Goal: Information Seeking & Learning: Understand process/instructions

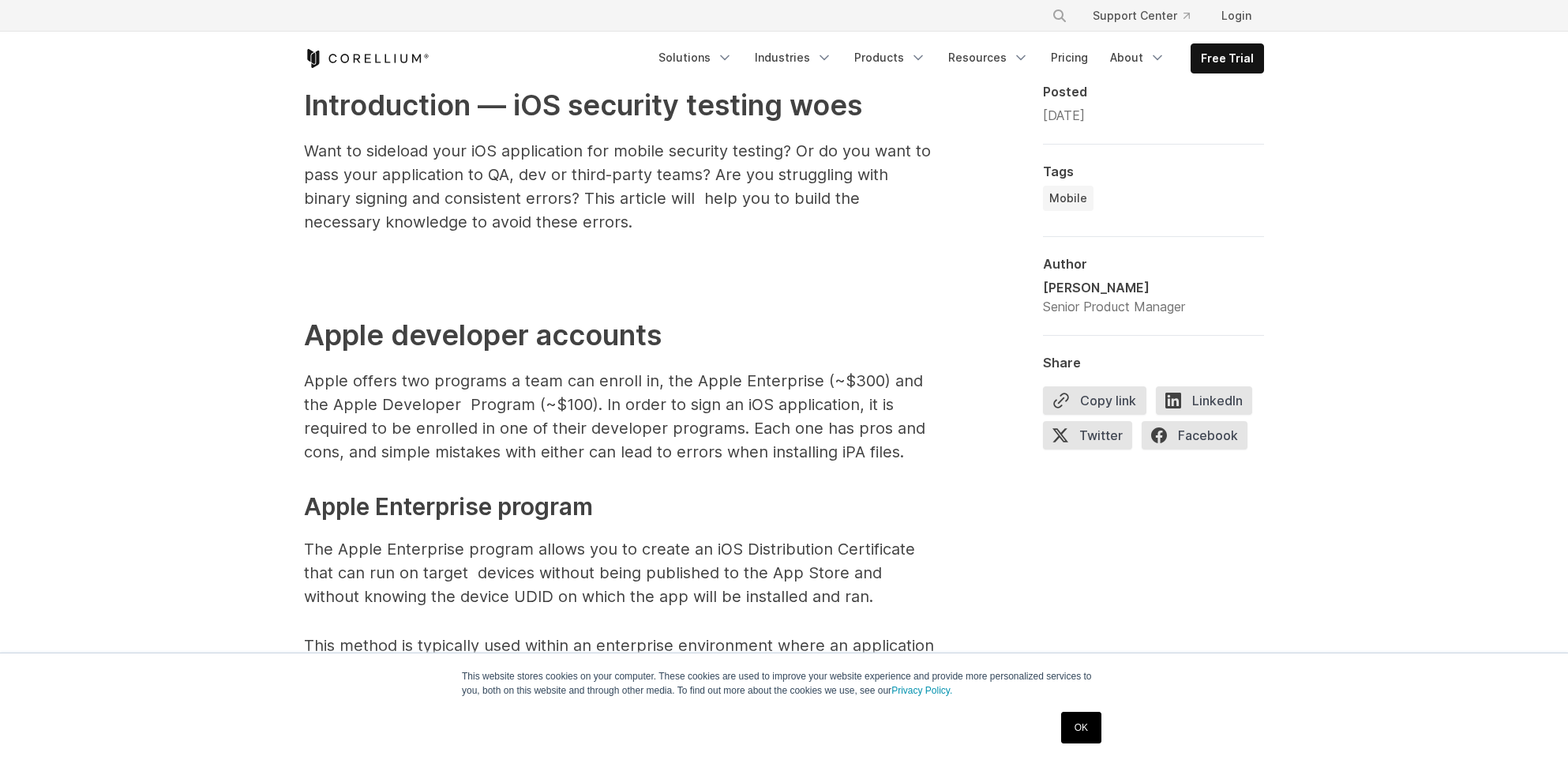
scroll to position [869, 0]
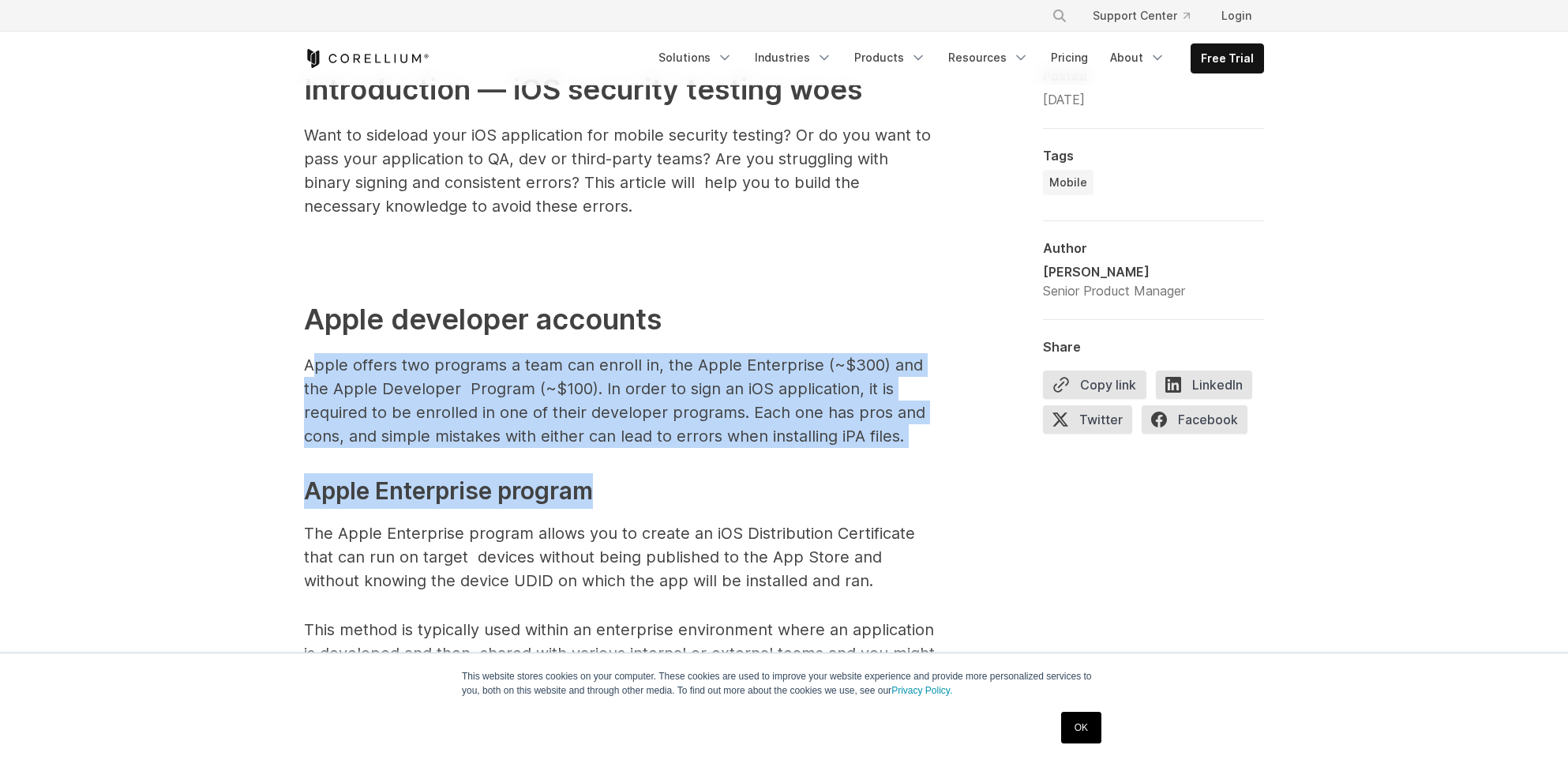
drag, startPoint x: 322, startPoint y: 372, endPoint x: 641, endPoint y: 463, distance: 331.7
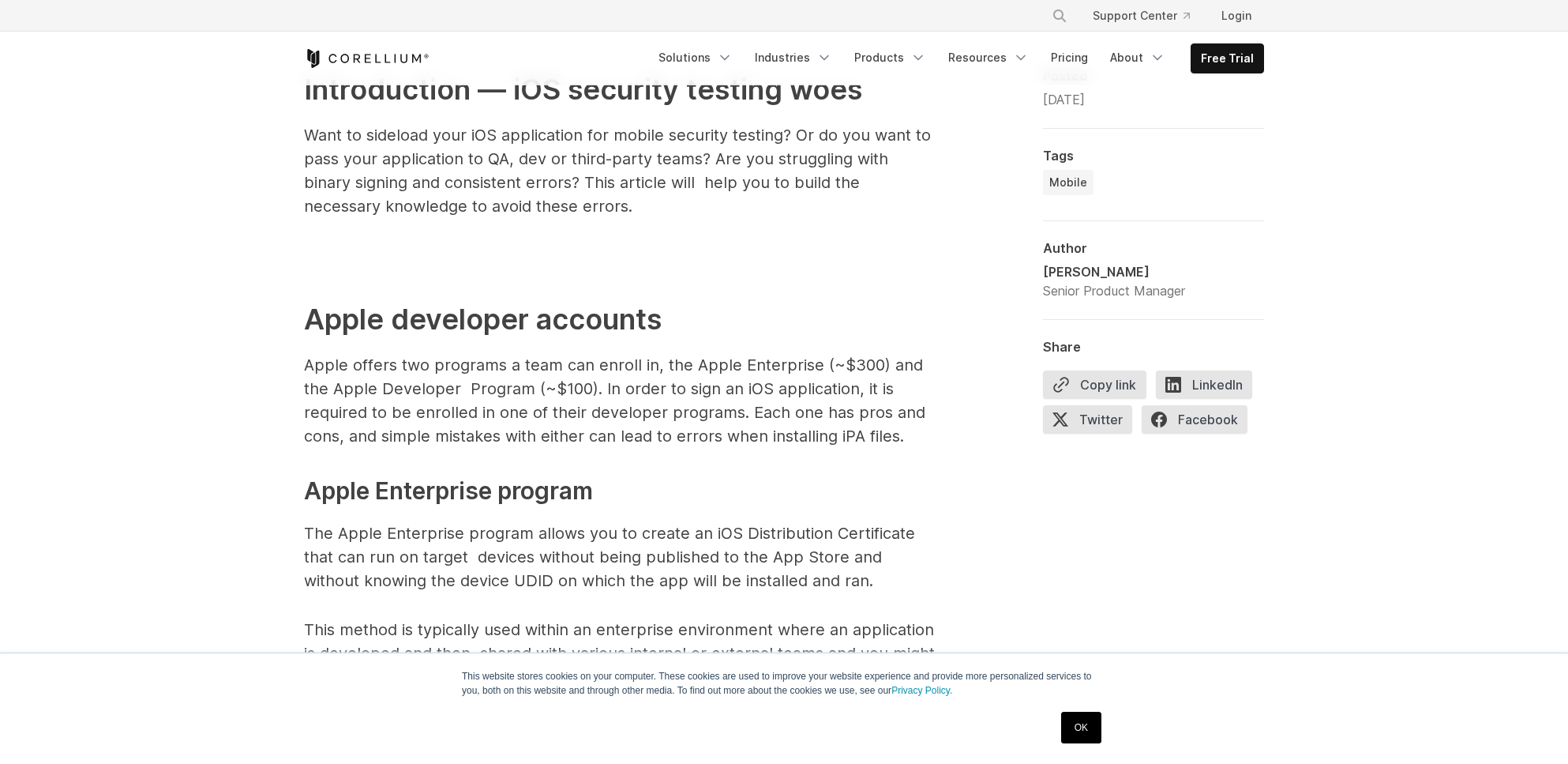
click at [1090, 729] on link "OK" at bounding box center [1082, 727] width 40 height 31
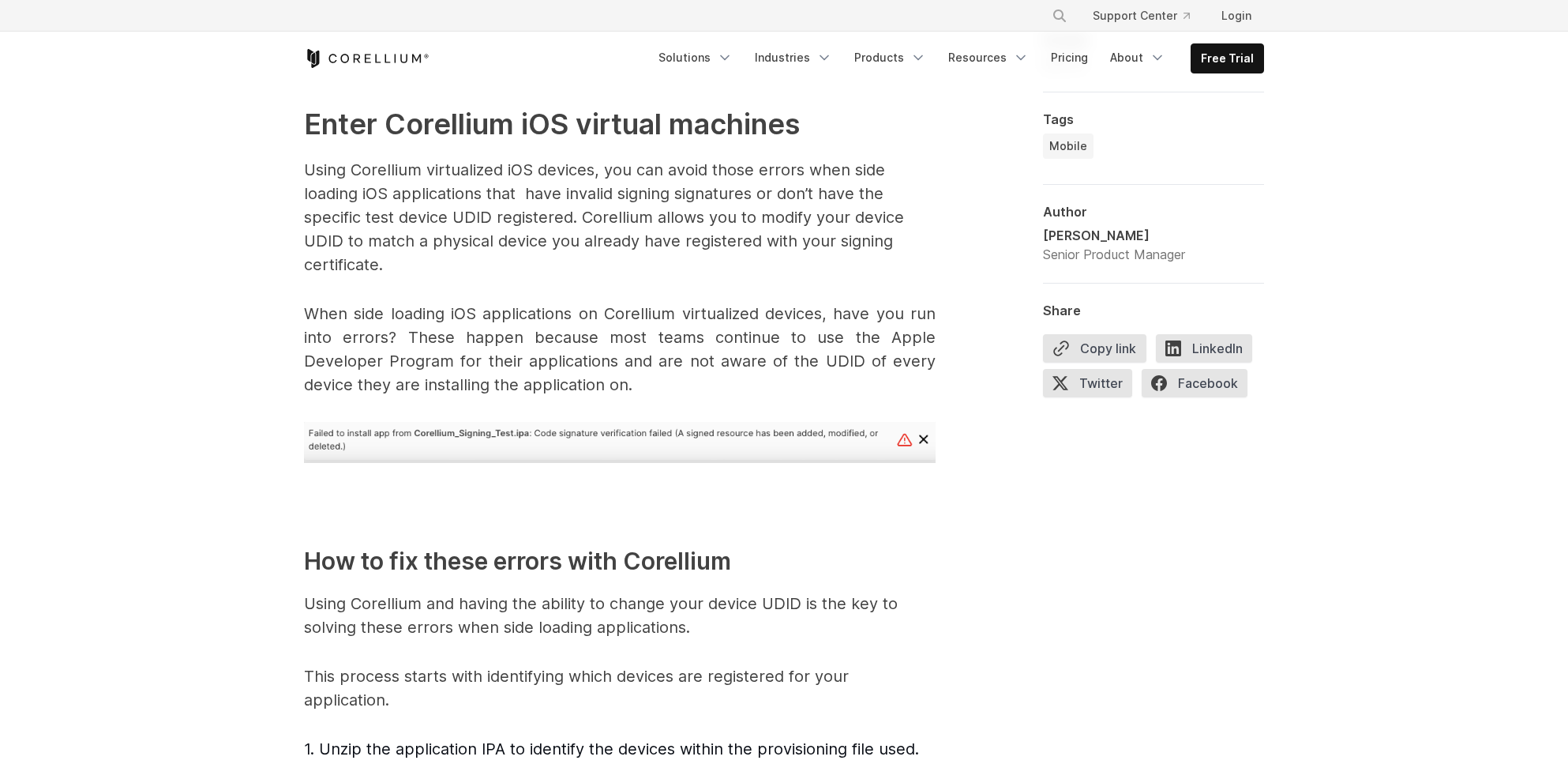
scroll to position [2055, 0]
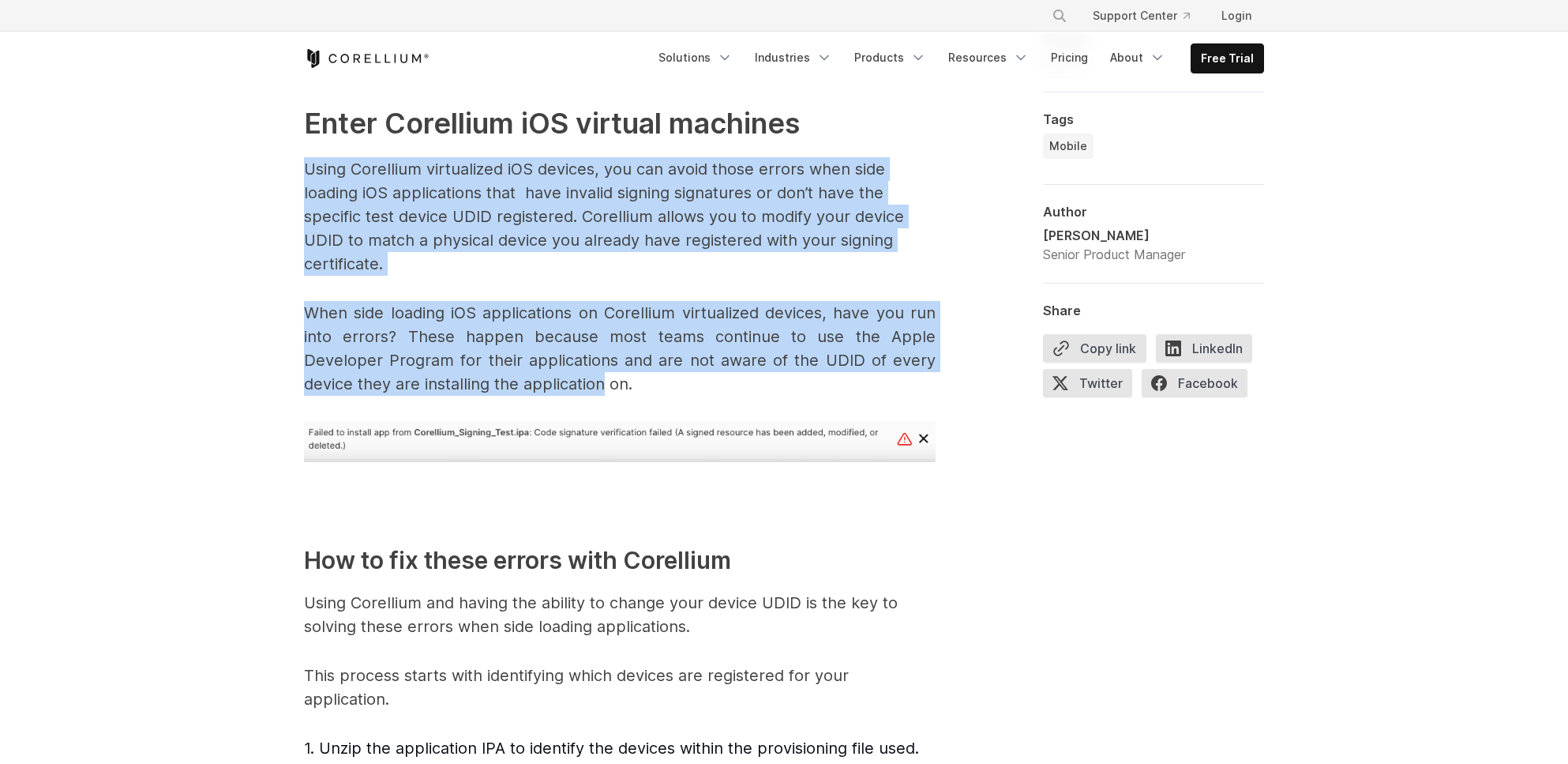
drag, startPoint x: 306, startPoint y: 165, endPoint x: 514, endPoint y: 378, distance: 297.7
click at [514, 378] on span "Introduction — iOS security testing woes Want to sideload your iOS application …" at bounding box center [620, 555] width 632 height 3347
click at [514, 378] on p "When side loading iOS applications on Corellium virtualized devices, have you r…" at bounding box center [620, 349] width 632 height 95
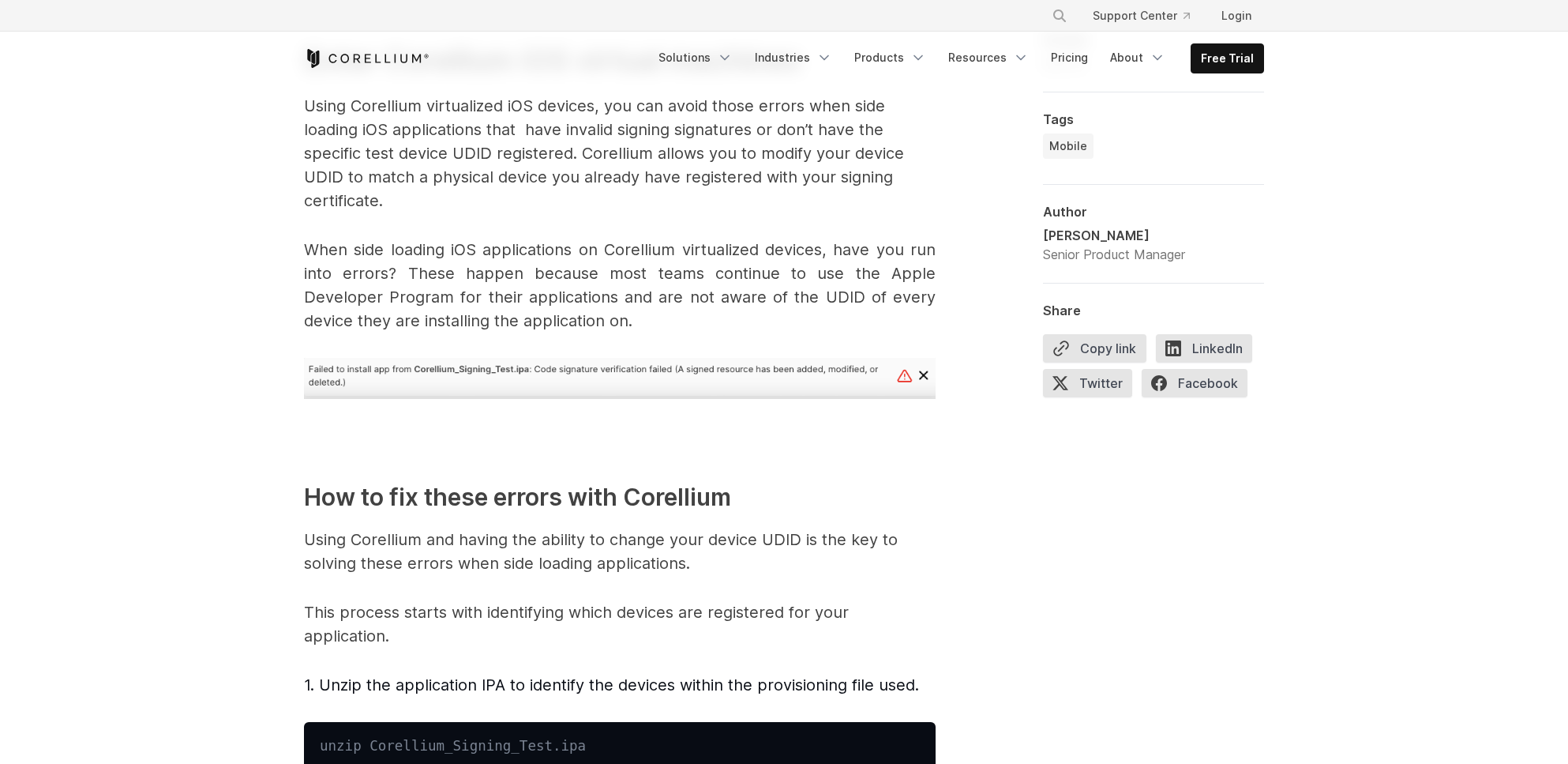
scroll to position [2292, 0]
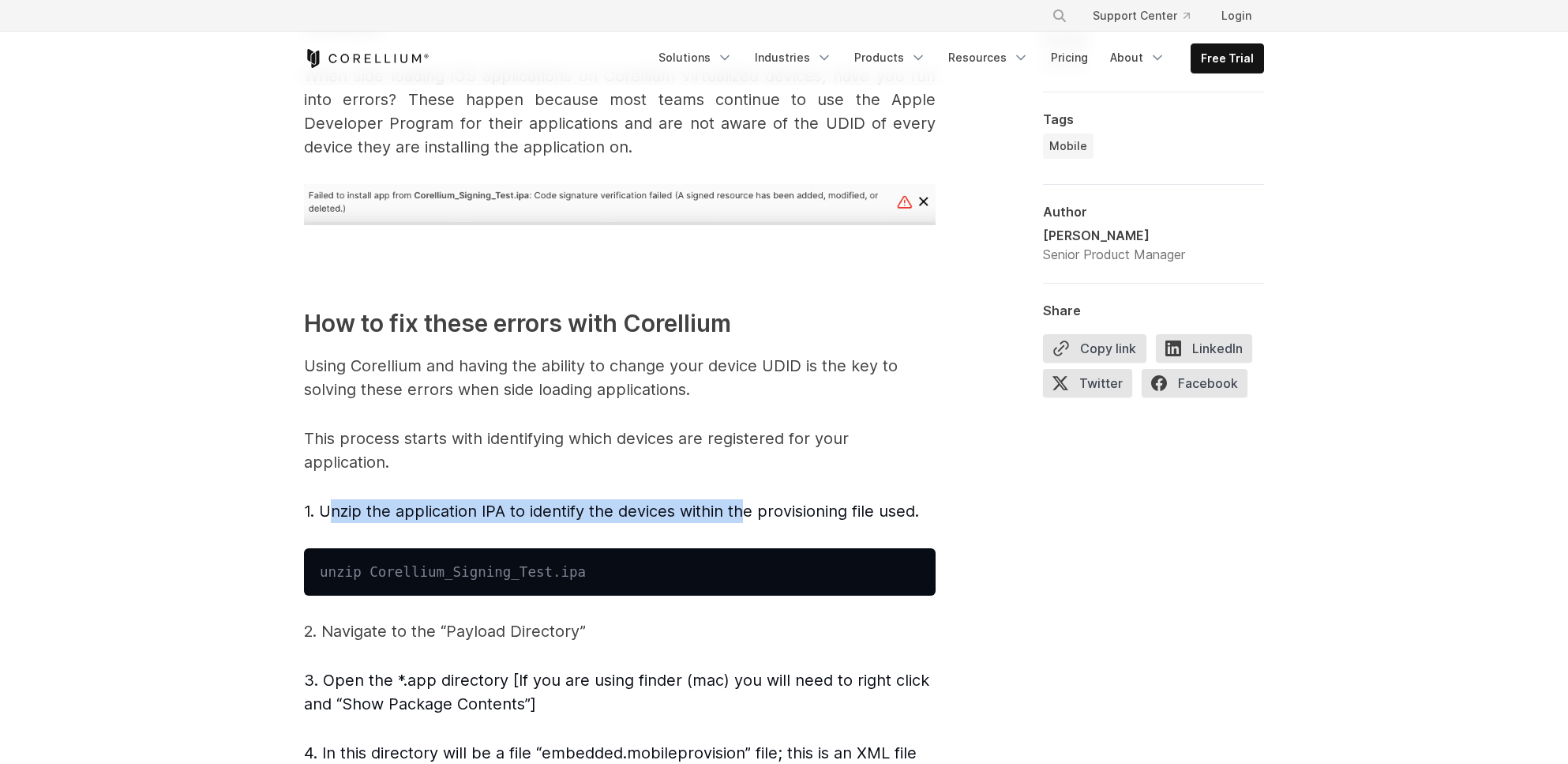
drag, startPoint x: 332, startPoint y: 517, endPoint x: 745, endPoint y: 502, distance: 413.3
click at [745, 502] on span "1. Unzip the application IPA to identify the devices within the provisioning fi…" at bounding box center [611, 512] width 615 height 19
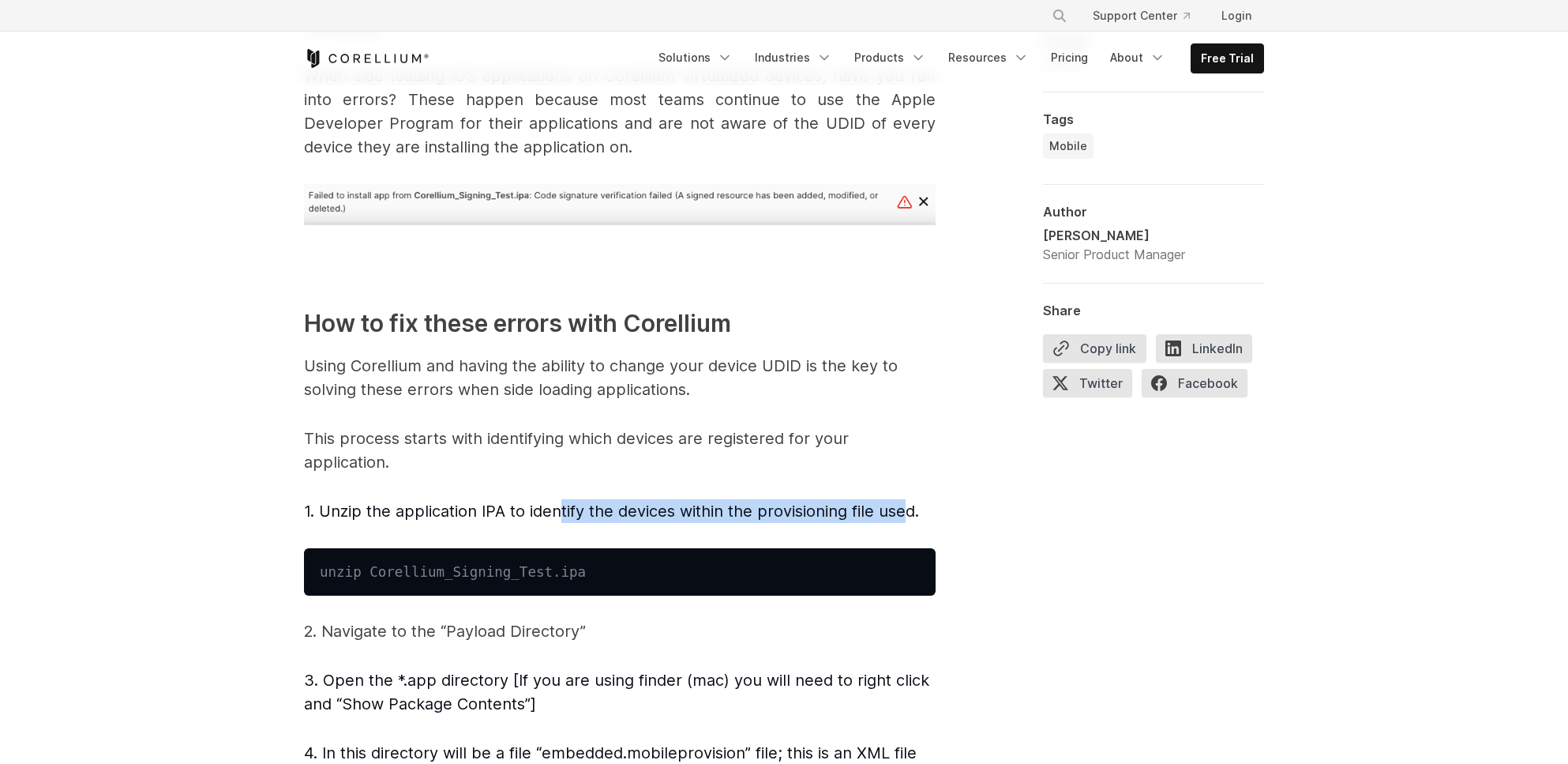
drag, startPoint x: 557, startPoint y: 504, endPoint x: 907, endPoint y: 509, distance: 350.0
click at [907, 509] on span "1. Unzip the application IPA to identify the devices within the provisioning fi…" at bounding box center [611, 512] width 615 height 19
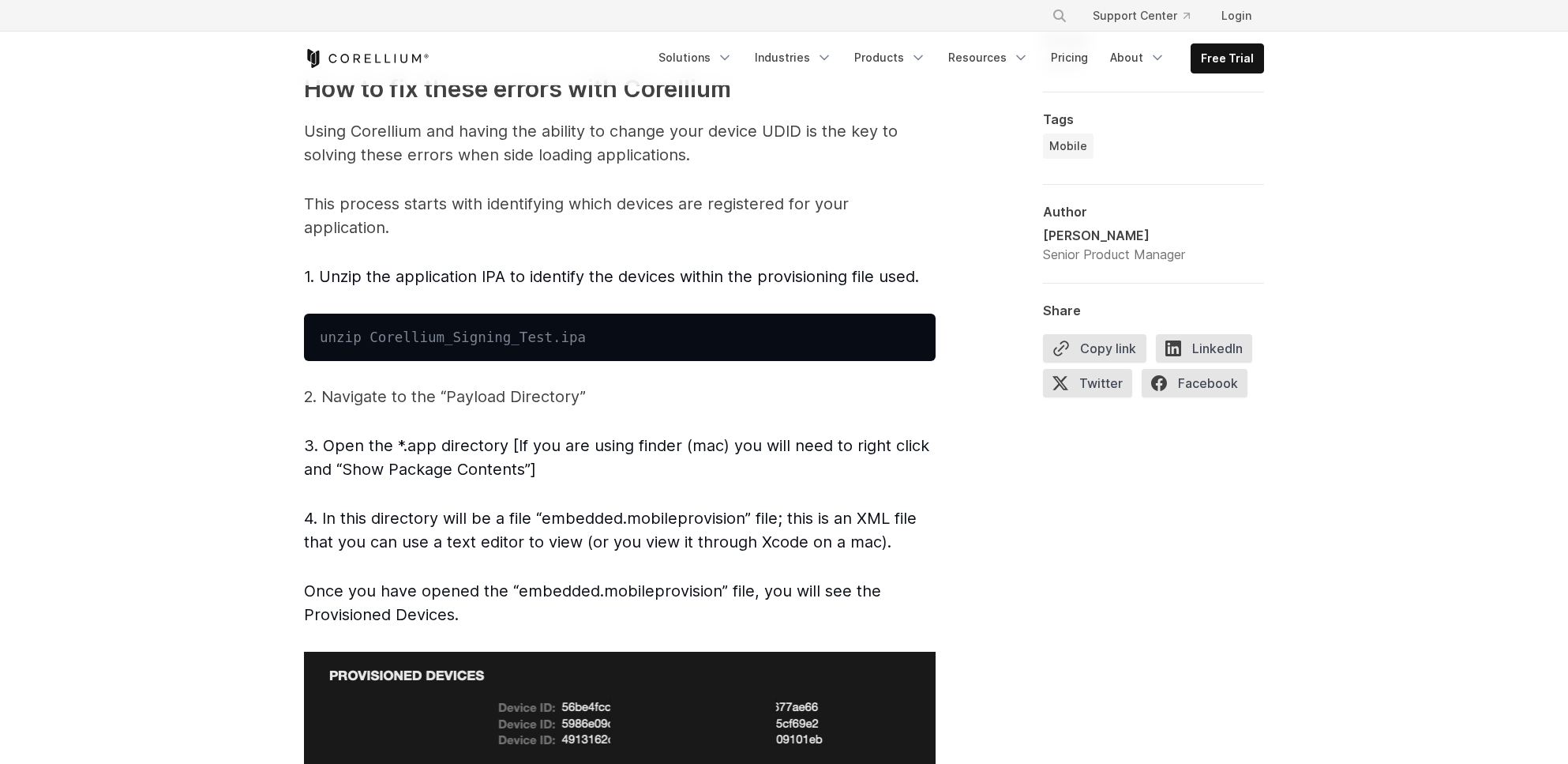
scroll to position [2528, 0]
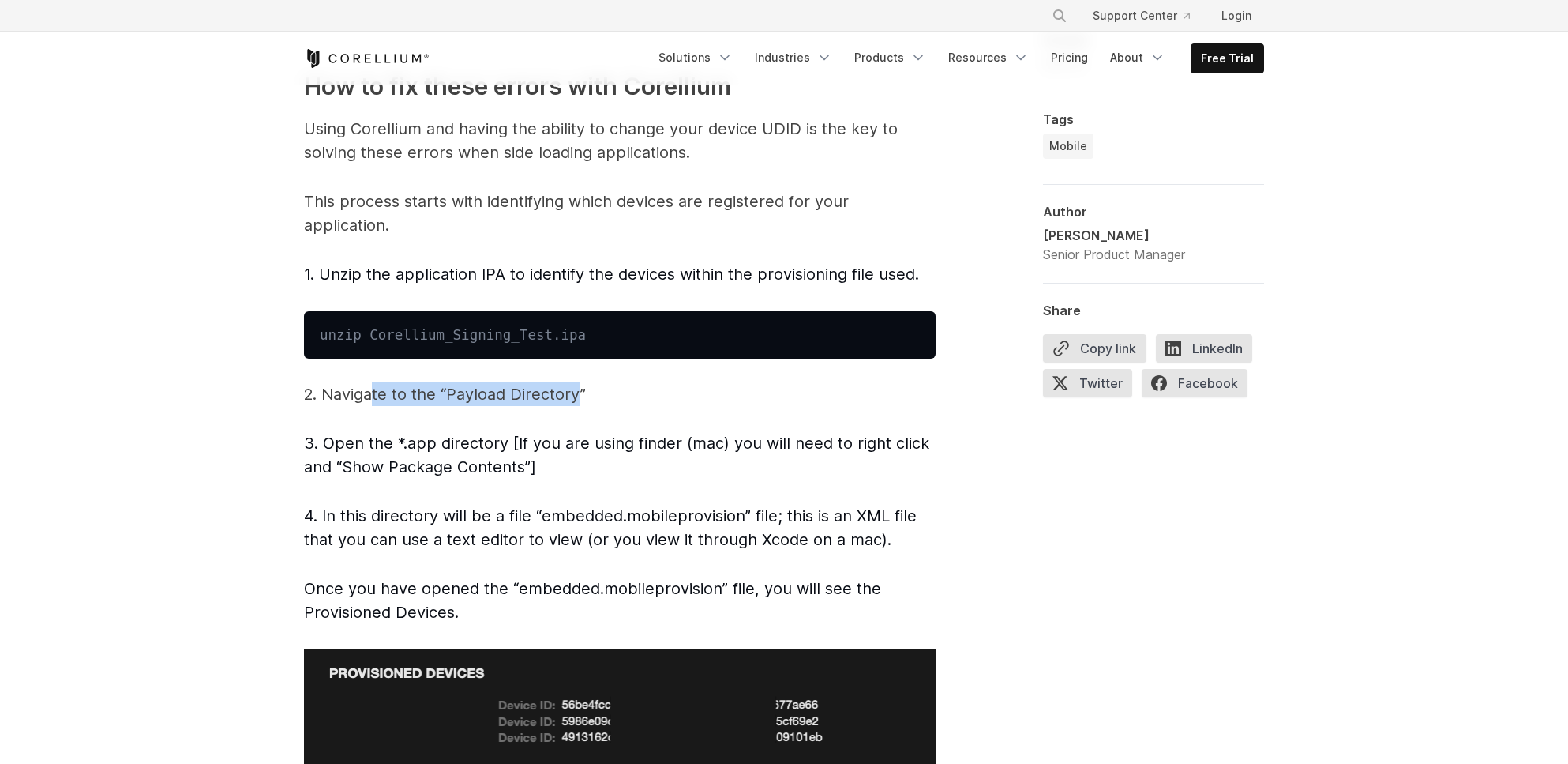
drag, startPoint x: 372, startPoint y: 397, endPoint x: 577, endPoint y: 398, distance: 205.0
click at [577, 398] on p "2. Navigate to the “Payload Directory”" at bounding box center [620, 393] width 632 height 24
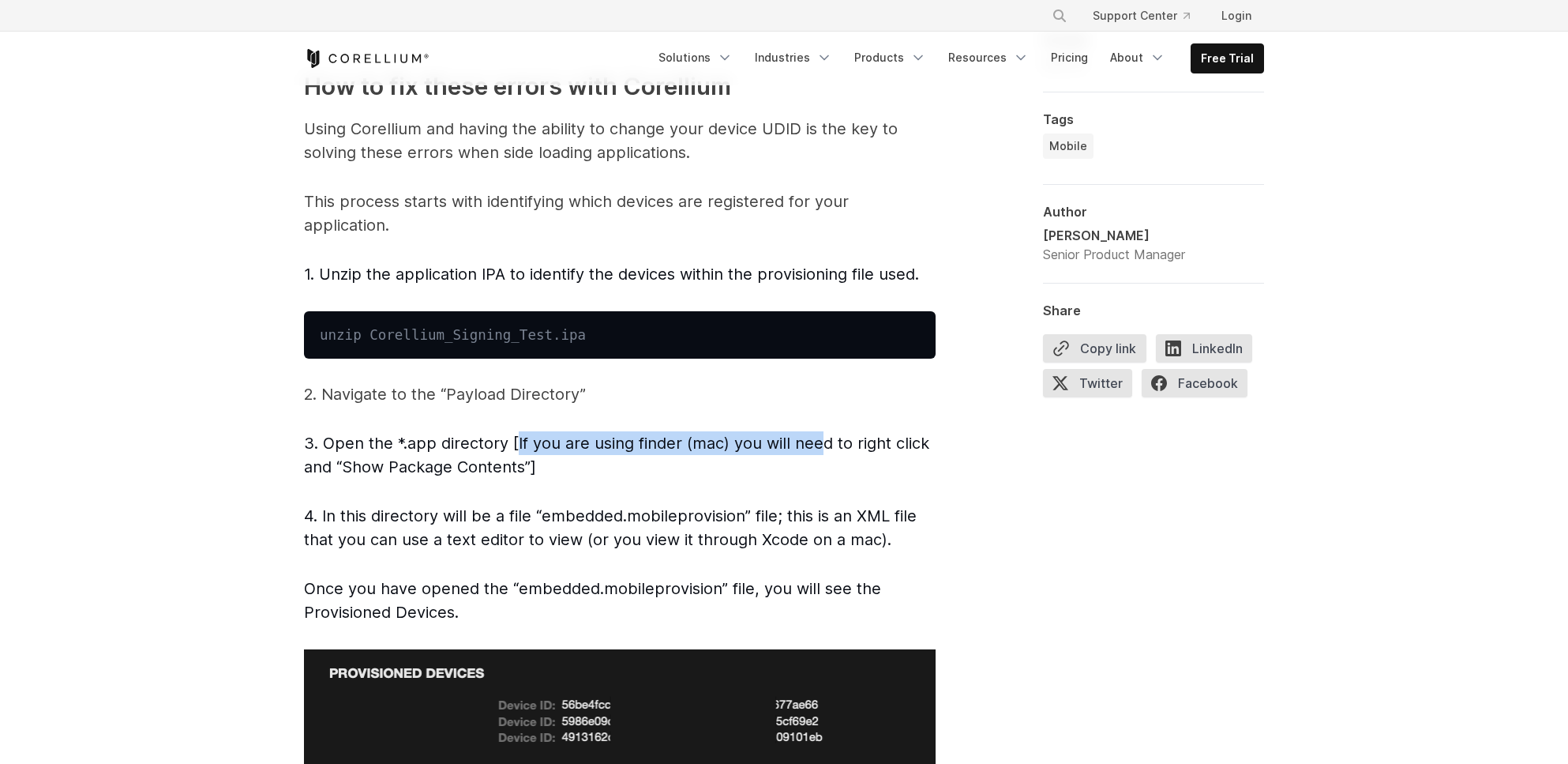
drag, startPoint x: 517, startPoint y: 443, endPoint x: 819, endPoint y: 452, distance: 302.1
click at [819, 452] on p "3. Open the *.app directory [If you are using finder (mac) you will need to rig…" at bounding box center [620, 455] width 632 height 48
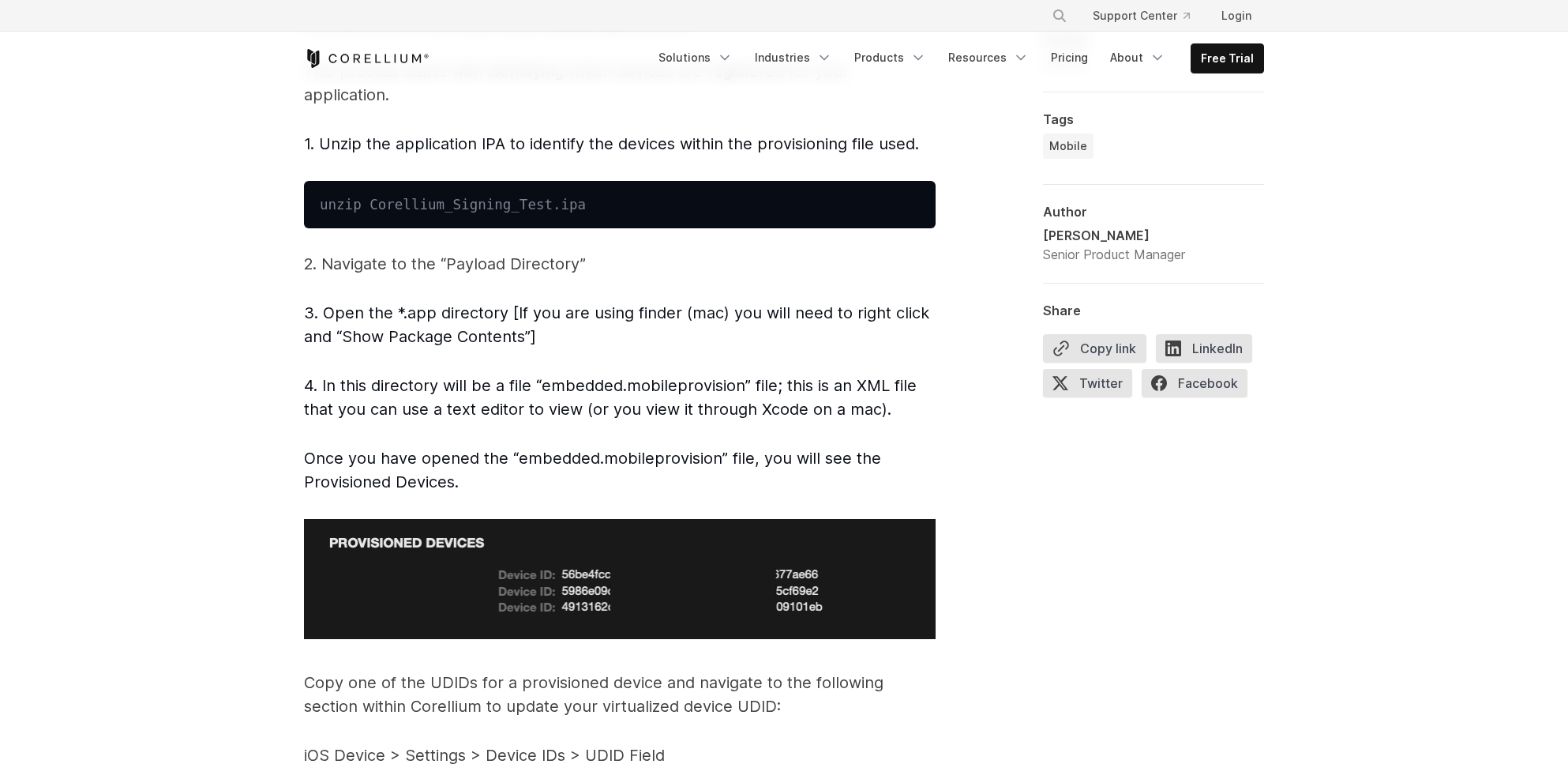
scroll to position [2686, 0]
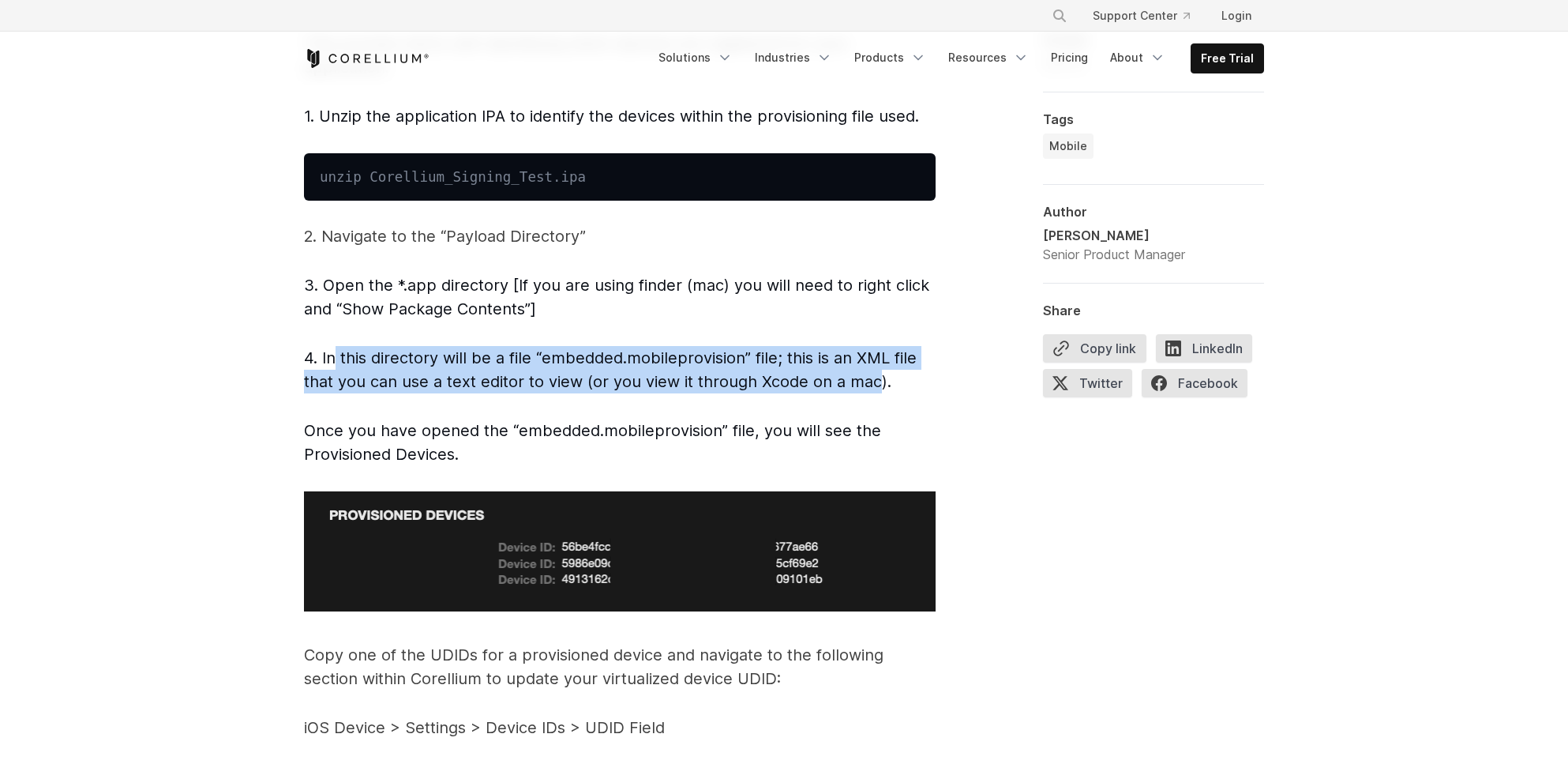
drag, startPoint x: 334, startPoint y: 357, endPoint x: 833, endPoint y: 392, distance: 500.2
click at [871, 386] on span "4. In this directory will be a file “embedded.mobileprovision” file; this is an…" at bounding box center [610, 370] width 613 height 43
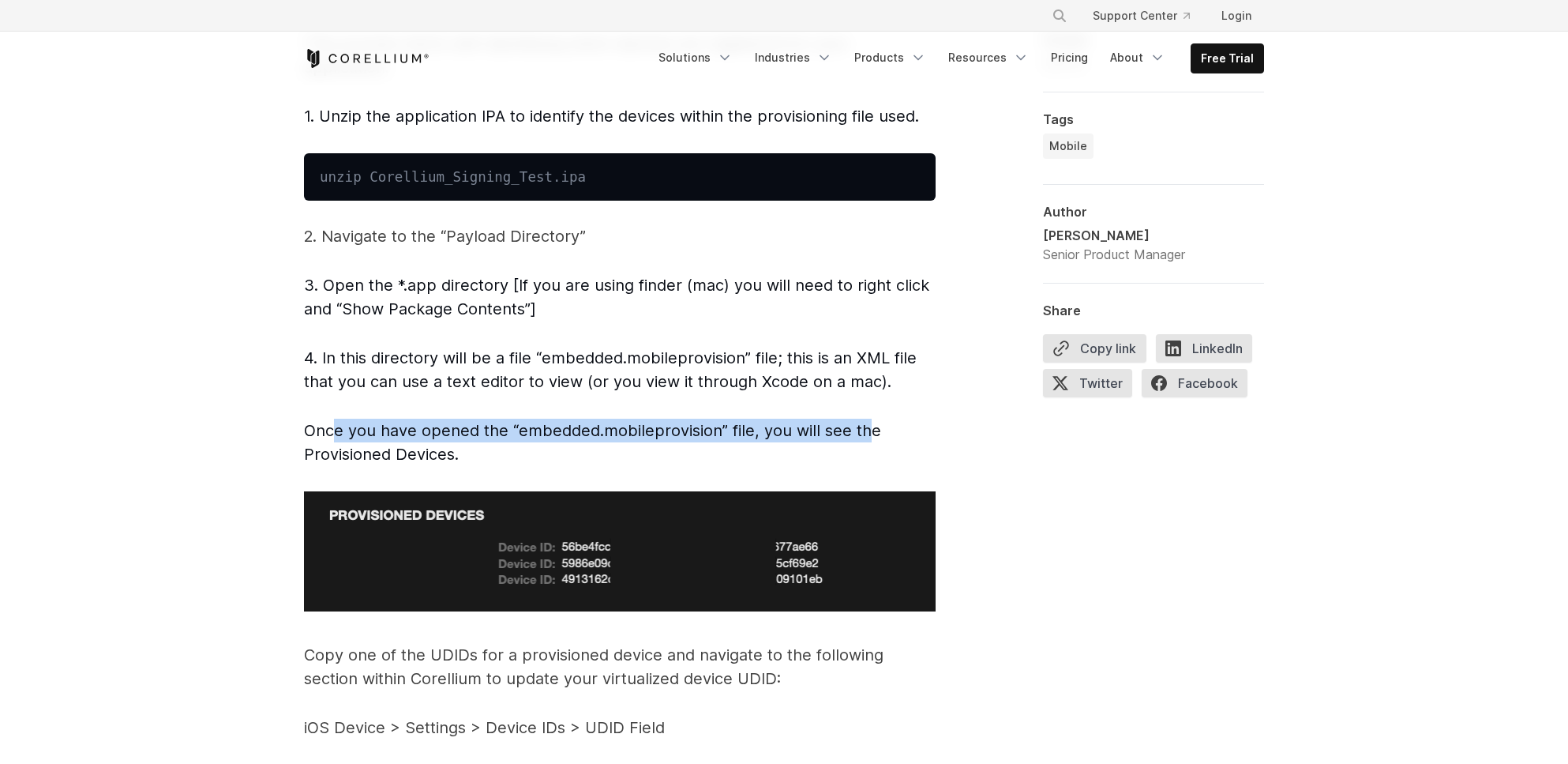
drag, startPoint x: 344, startPoint y: 429, endPoint x: 863, endPoint y: 415, distance: 519.2
click at [428, 442] on p "Once you have opened the “embedded.mobileprovision” file, you will see the Prov…" at bounding box center [620, 443] width 632 height 48
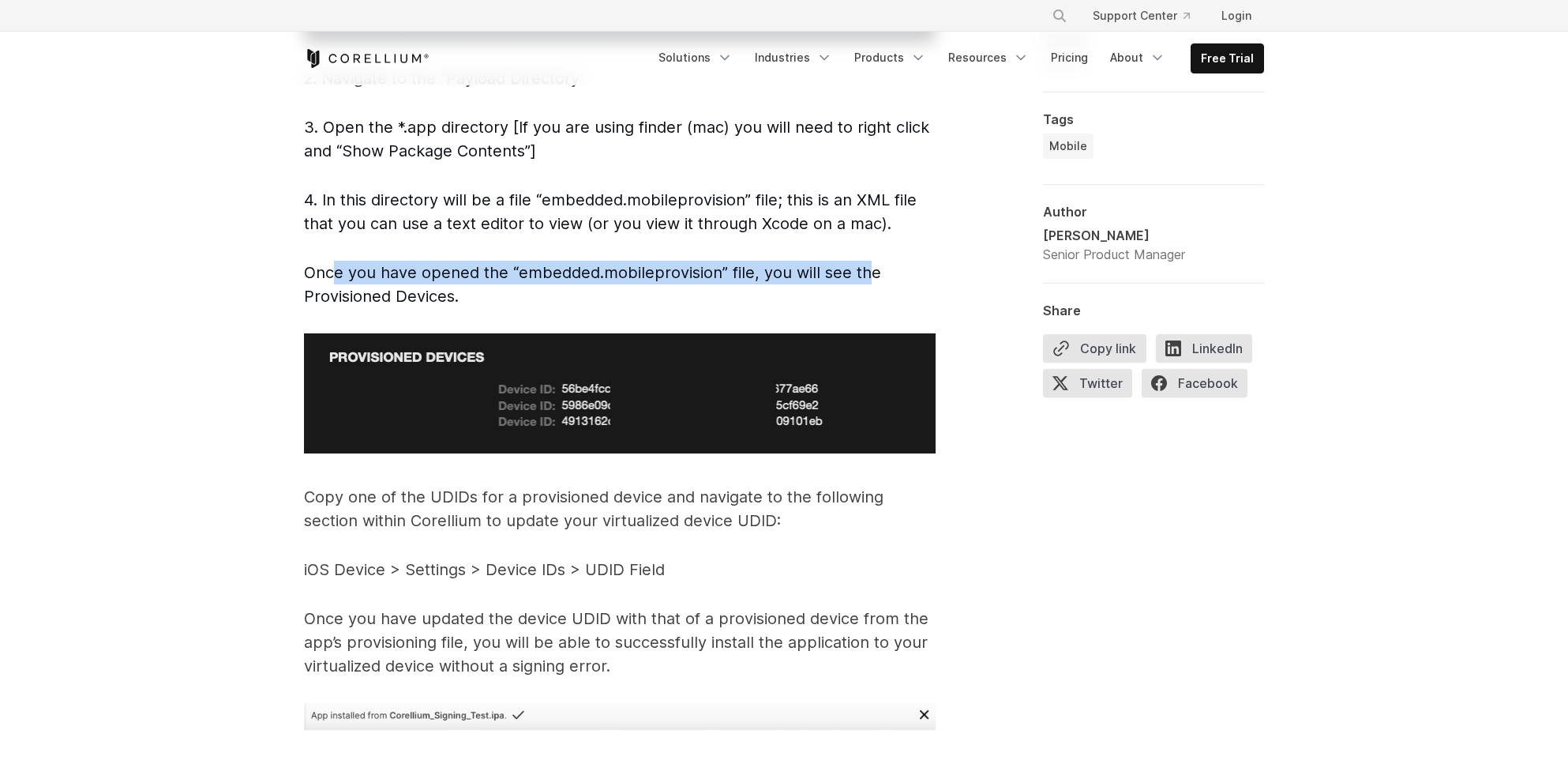
scroll to position [2924, 0]
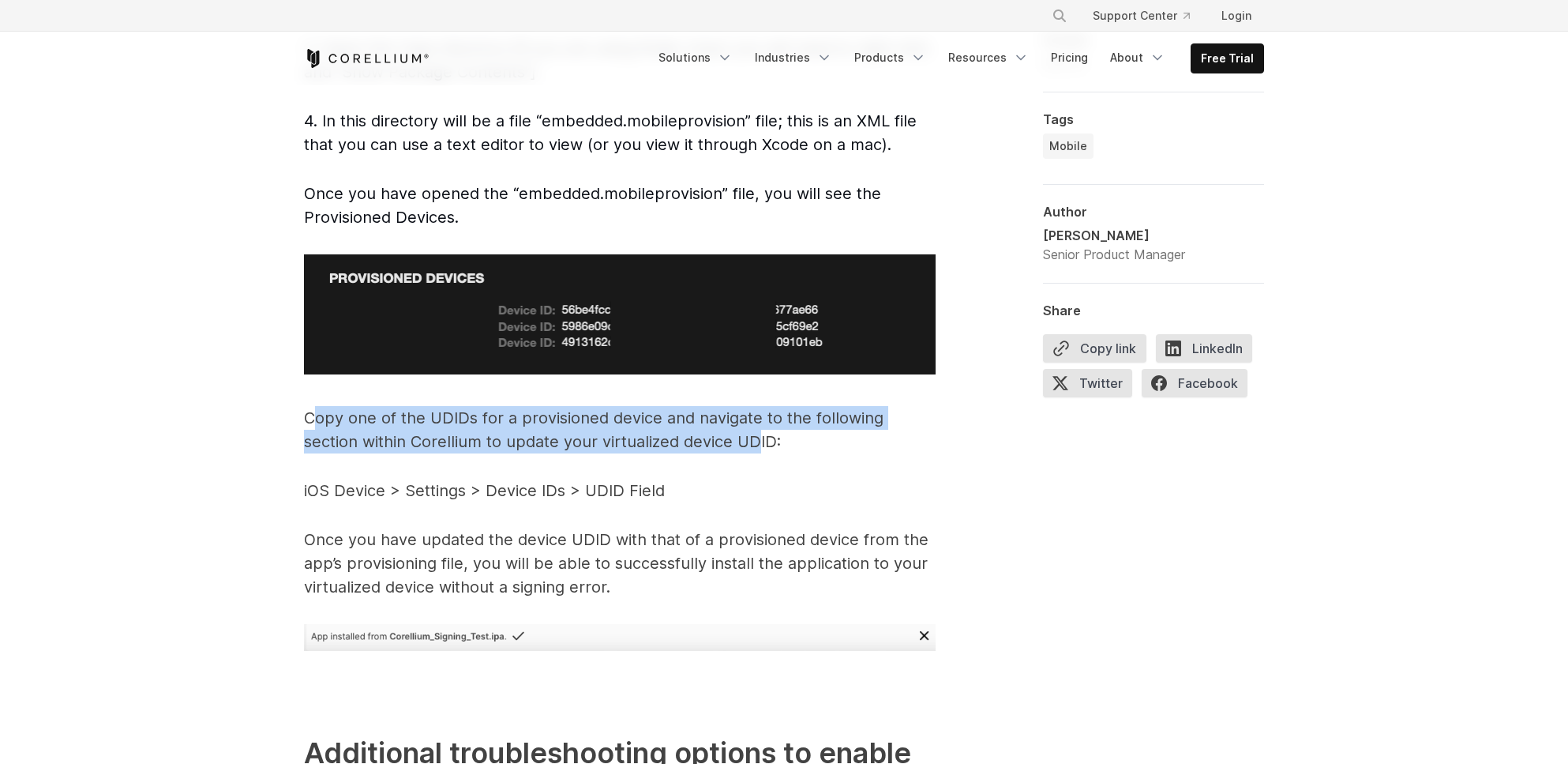
drag, startPoint x: 319, startPoint y: 419, endPoint x: 756, endPoint y: 440, distance: 437.5
click at [757, 440] on p "Copy one of the UDIDs for a provisioned device and navigate to the following se…" at bounding box center [620, 430] width 632 height 48
click at [756, 440] on p "Copy one of the UDIDs for a provisioned device and navigate to the following se…" at bounding box center [620, 430] width 632 height 48
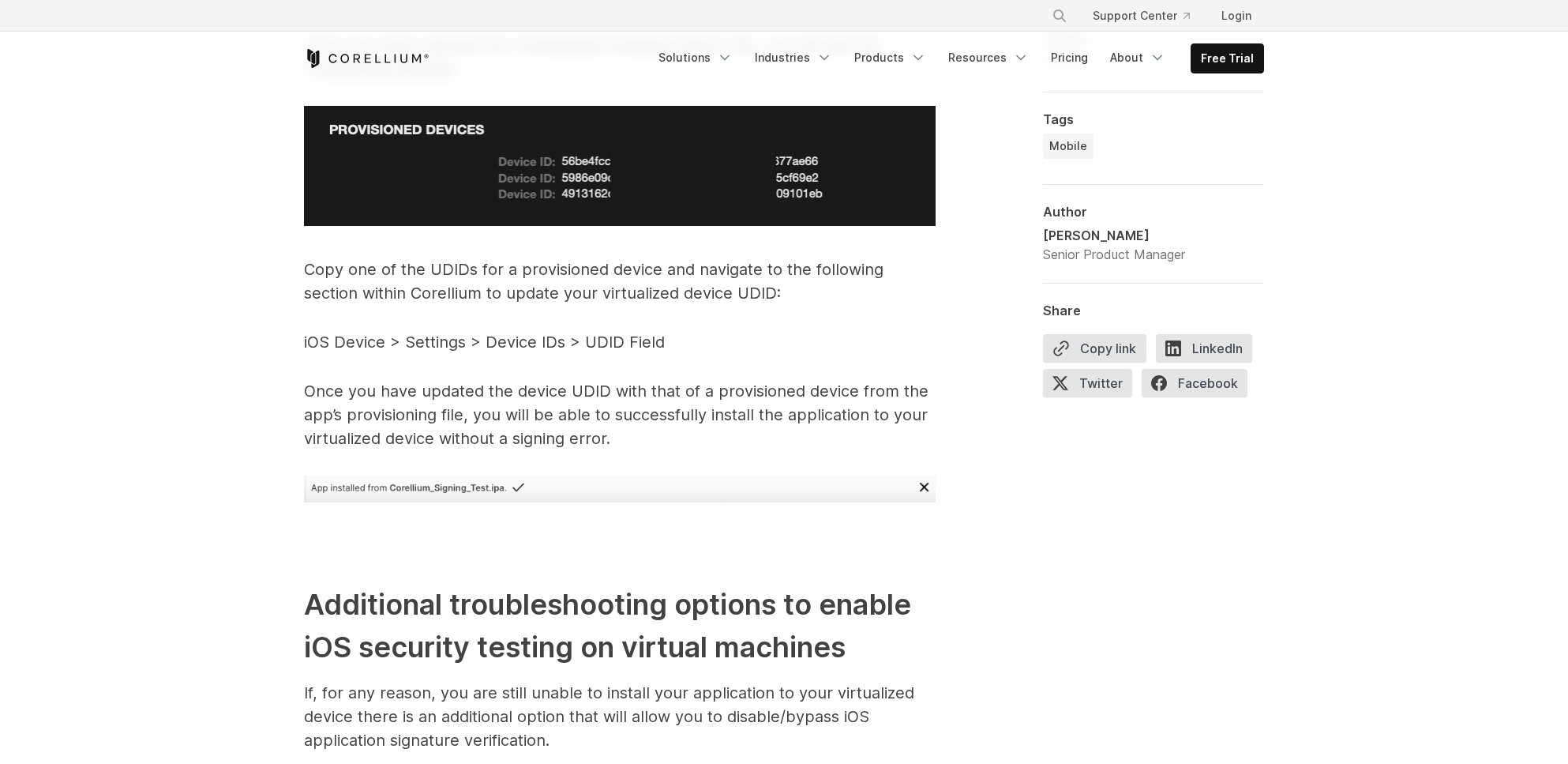
scroll to position [3082, 0]
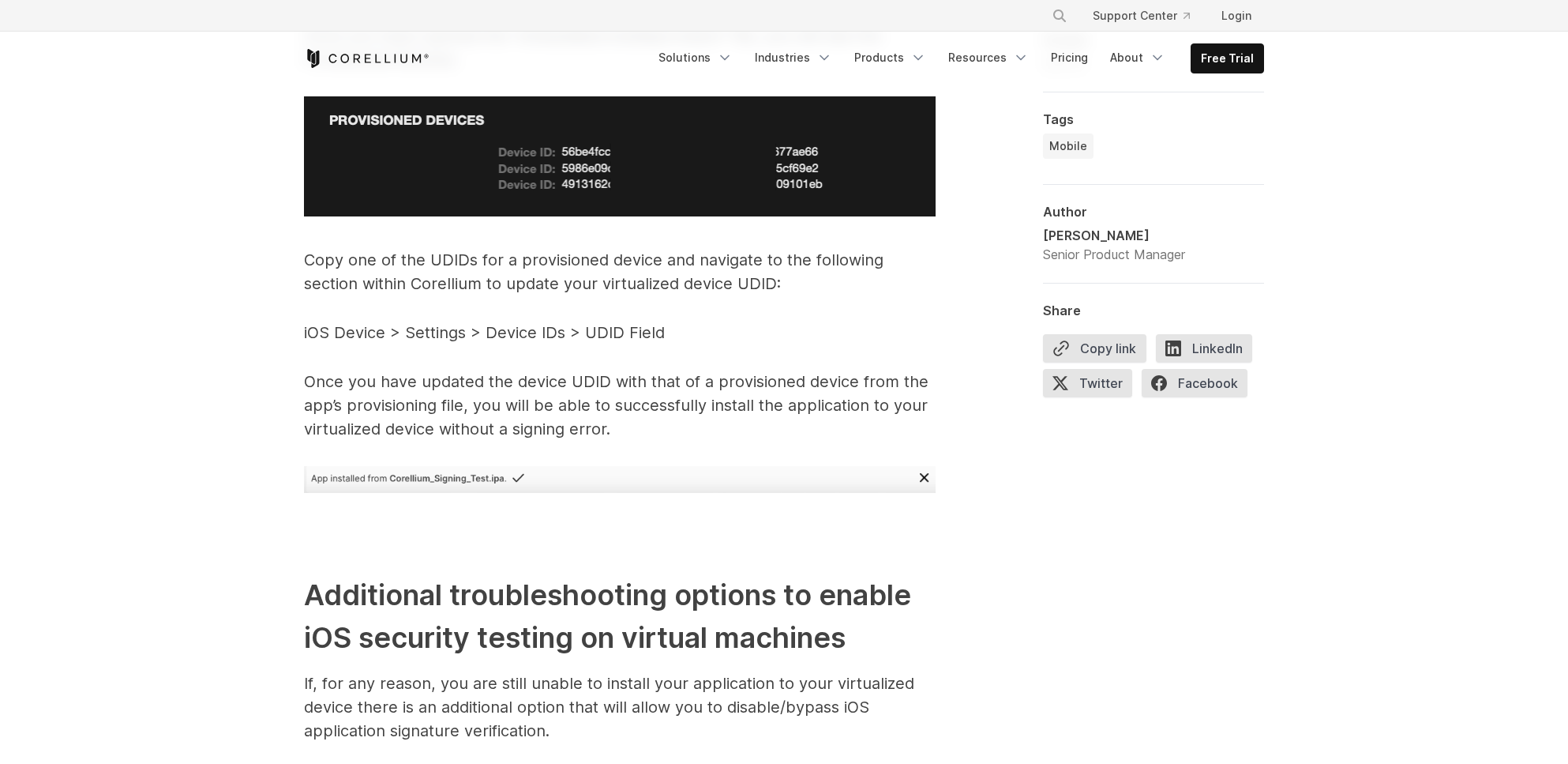
drag, startPoint x: 396, startPoint y: 332, endPoint x: 691, endPoint y: 336, distance: 295.0
click at [691, 336] on p "iOS Device > Settings > Device IDs > UDID Field" at bounding box center [620, 332] width 632 height 24
drag, startPoint x: 678, startPoint y: 333, endPoint x: 302, endPoint y: 339, distance: 376.0
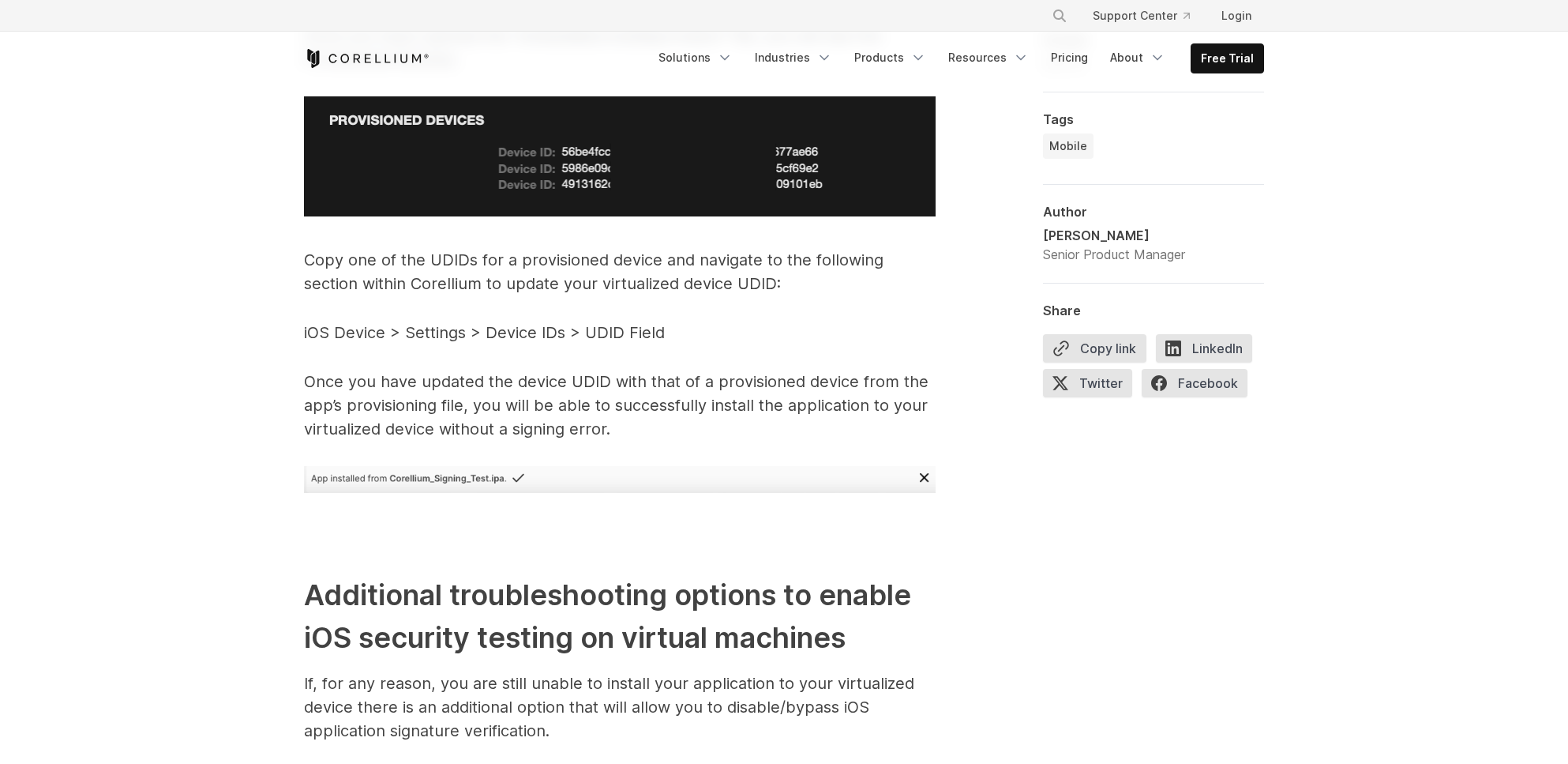
drag, startPoint x: 308, startPoint y: 381, endPoint x: 628, endPoint y: 379, distance: 320.0
click at [628, 379] on p "Once you have updated the device UDID with that of a provisioned device from th…" at bounding box center [620, 405] width 632 height 71
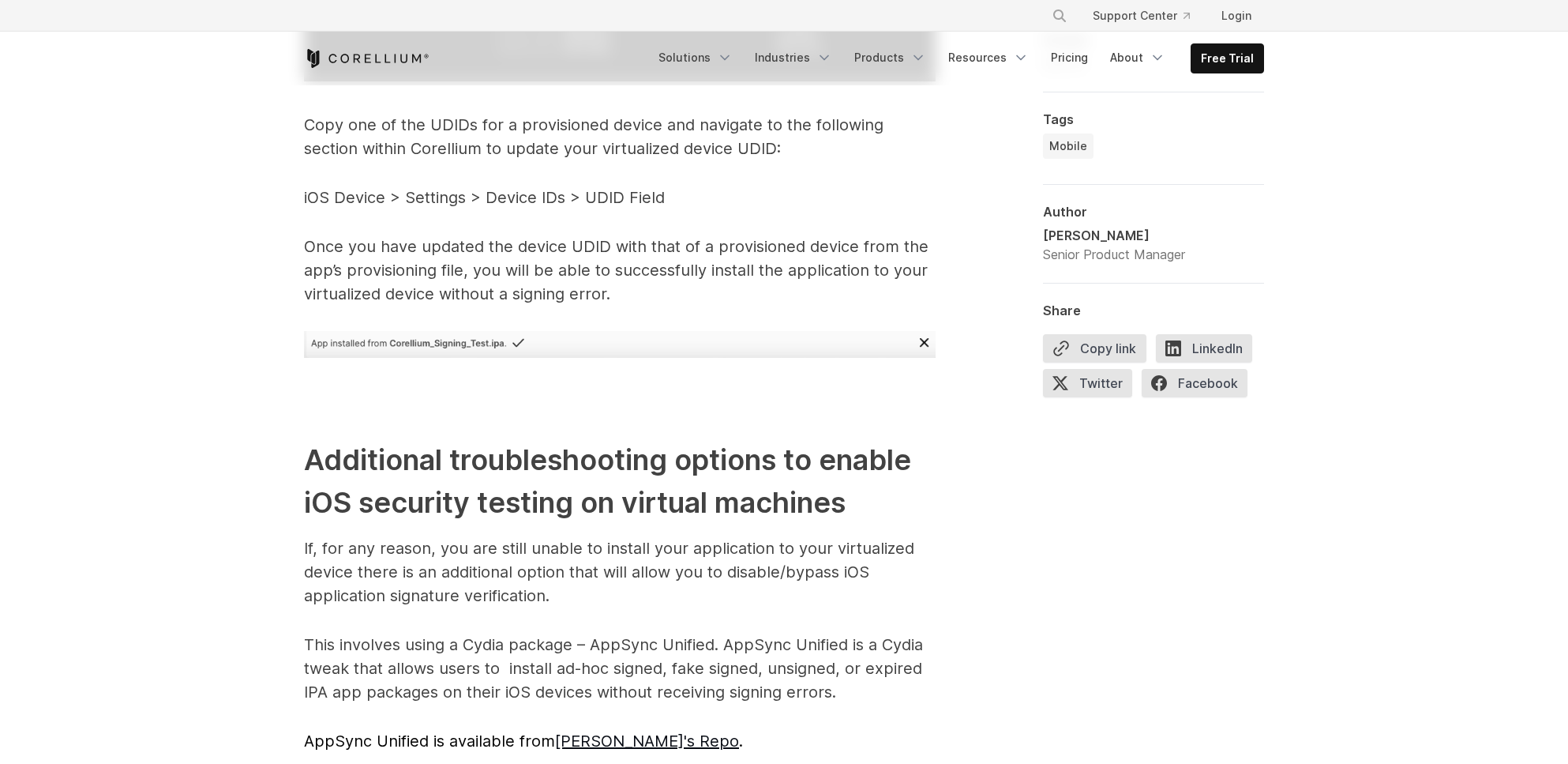
scroll to position [3398, 0]
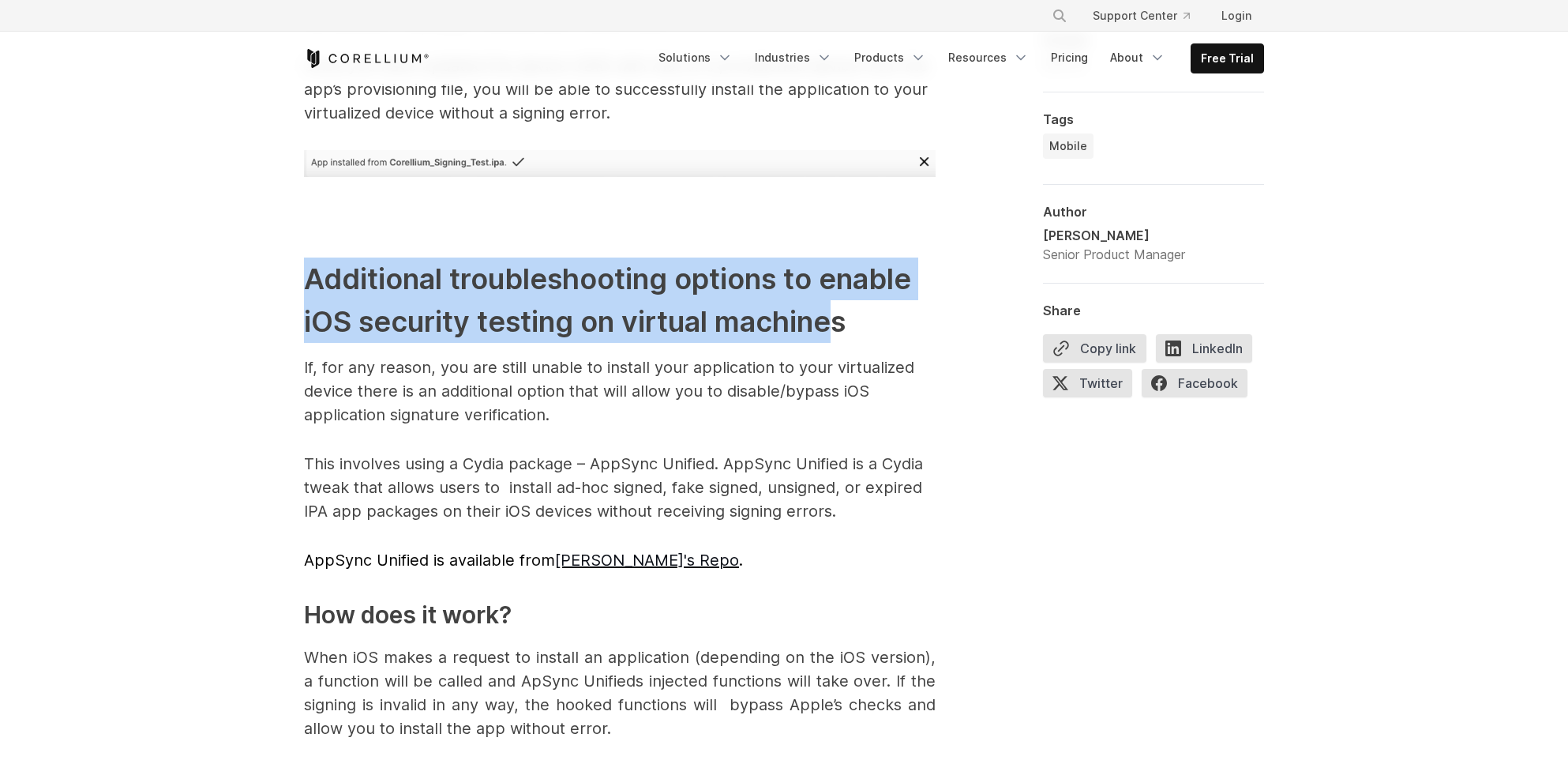
drag, startPoint x: 312, startPoint y: 267, endPoint x: 841, endPoint y: 323, distance: 532.0
click at [841, 323] on h2 "Additional troubleshooting options to enable iOS security testing on virtual ma…" at bounding box center [620, 300] width 632 height 86
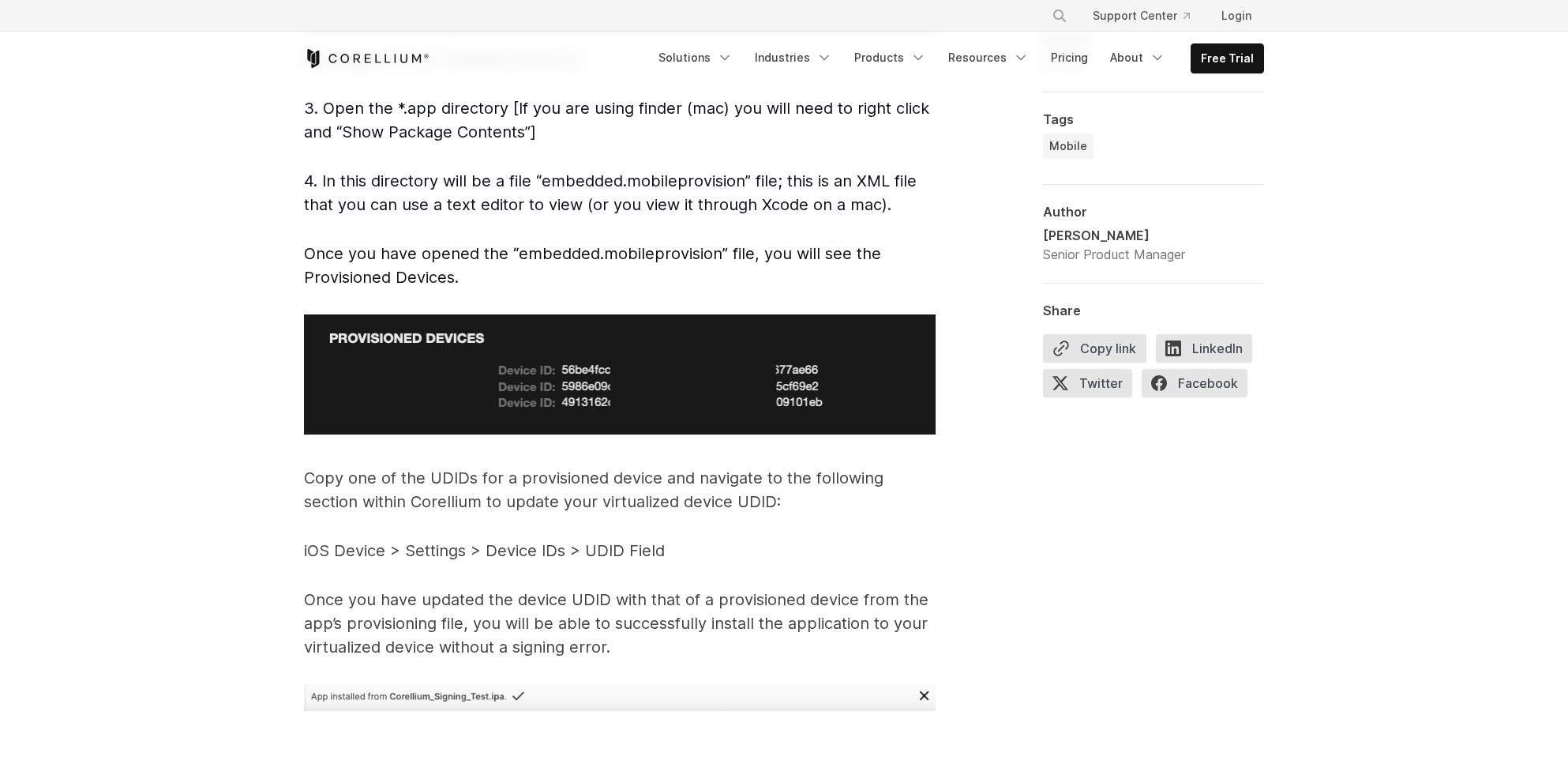
scroll to position [2845, 0]
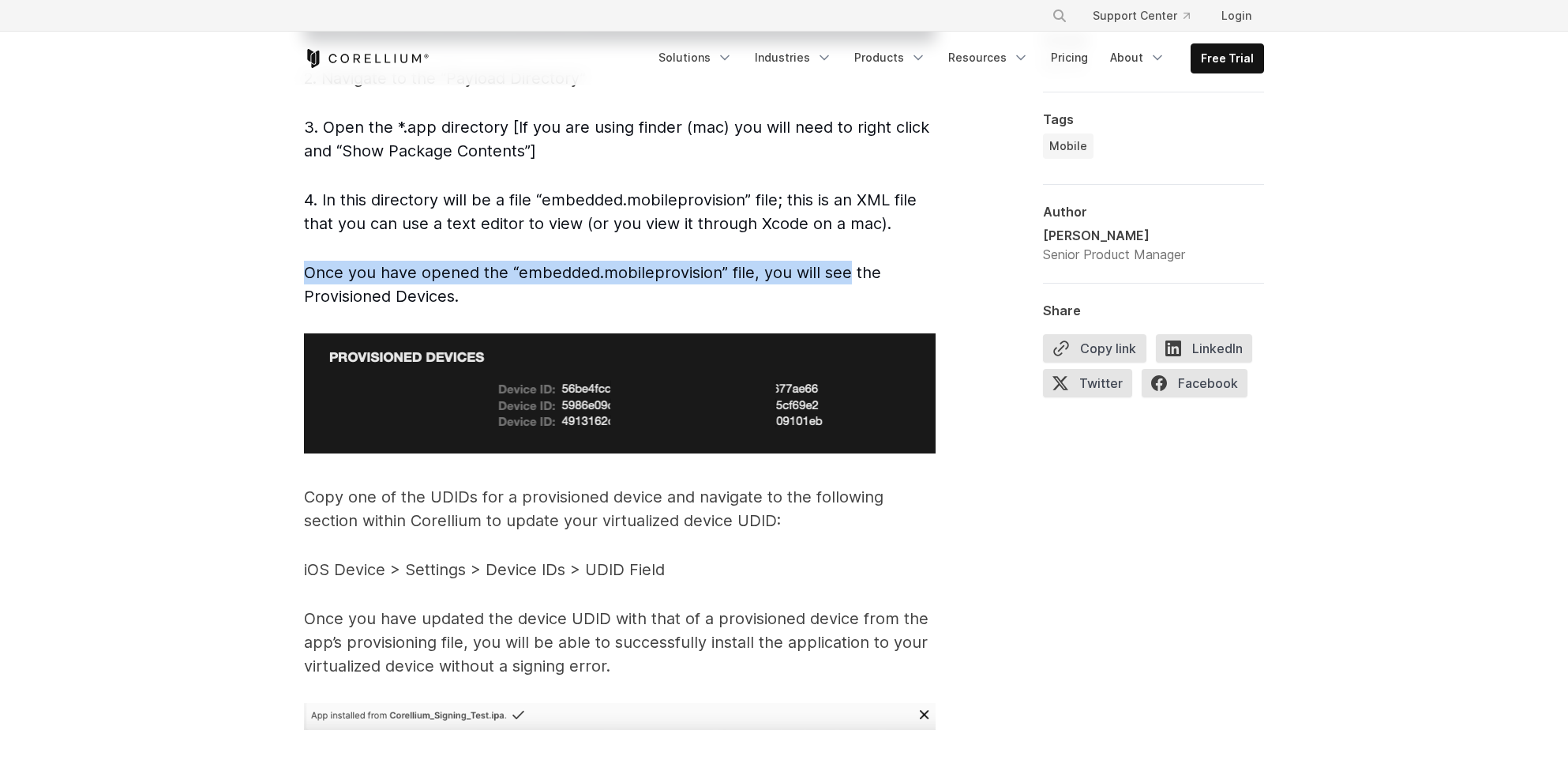
drag, startPoint x: 289, startPoint y: 268, endPoint x: 842, endPoint y: 271, distance: 553.0
click at [842, 271] on span "Once you have opened the “embedded.mobileprovision” file, you will see the Prov…" at bounding box center [592, 284] width 577 height 43
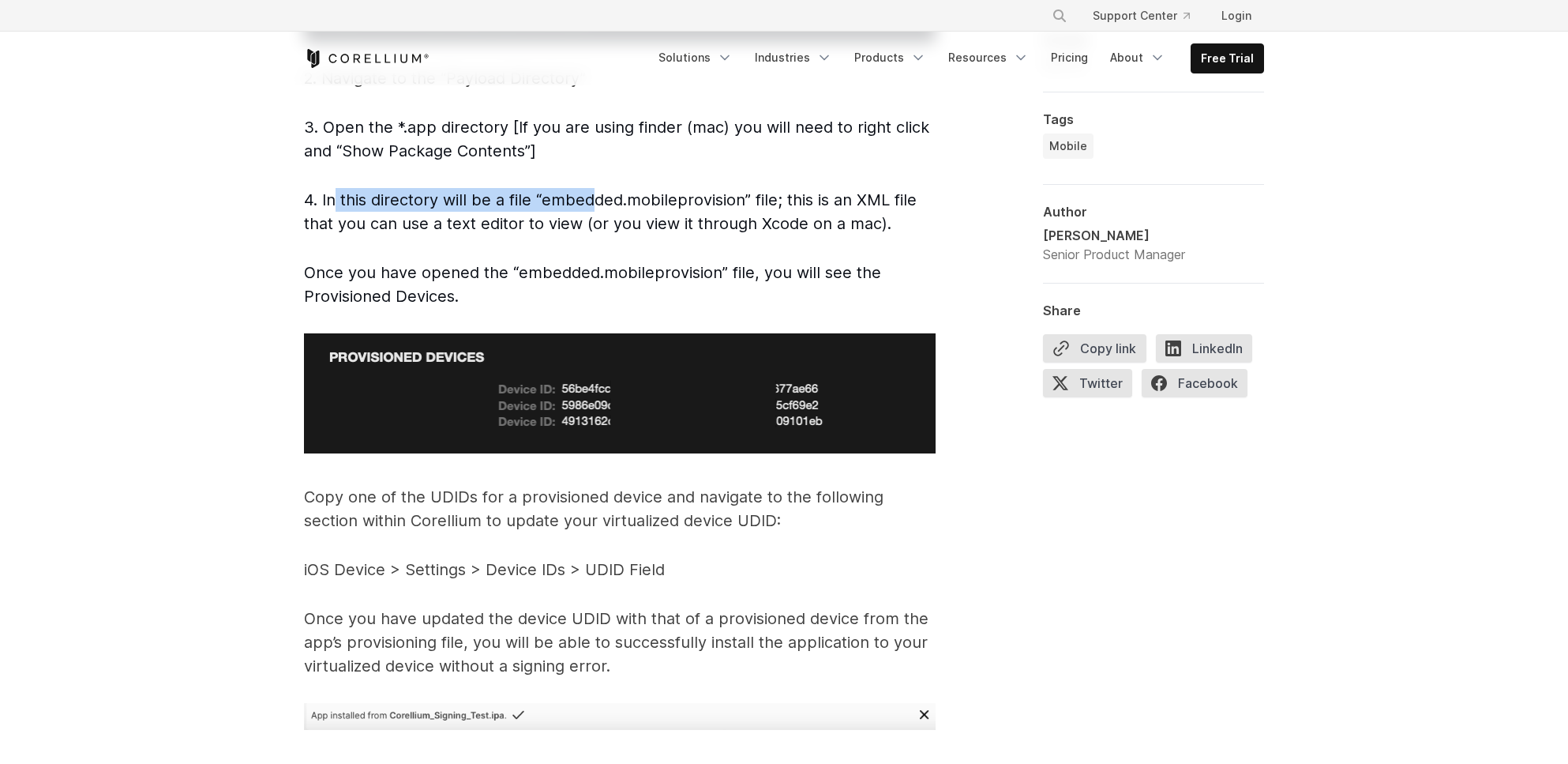
drag, startPoint x: 332, startPoint y: 191, endPoint x: 596, endPoint y: 209, distance: 264.6
click at [596, 209] on span "4. In this directory will be a file “embedded.mobileprovision” file; this is an…" at bounding box center [610, 211] width 613 height 43
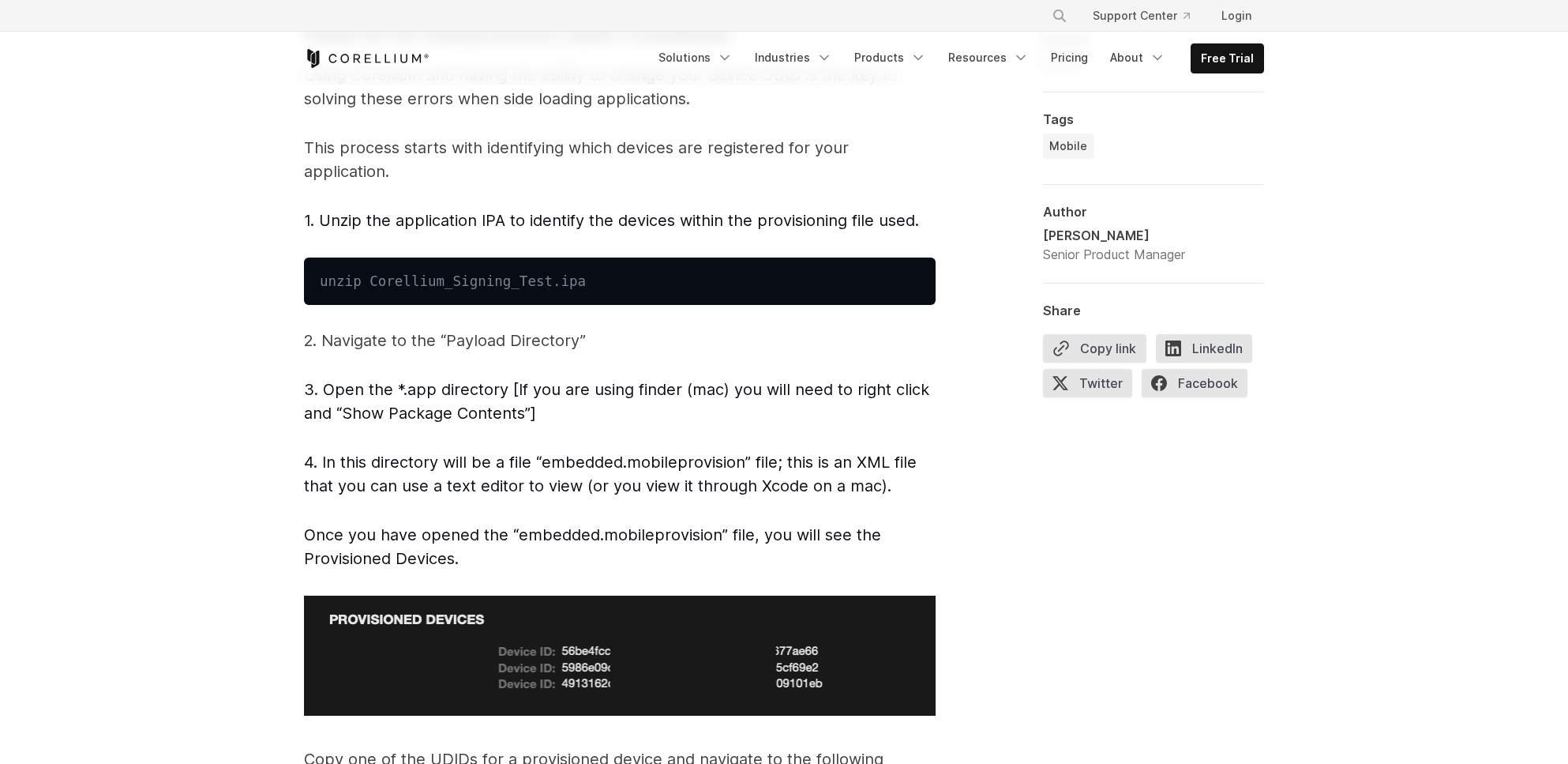
scroll to position [2607, 0]
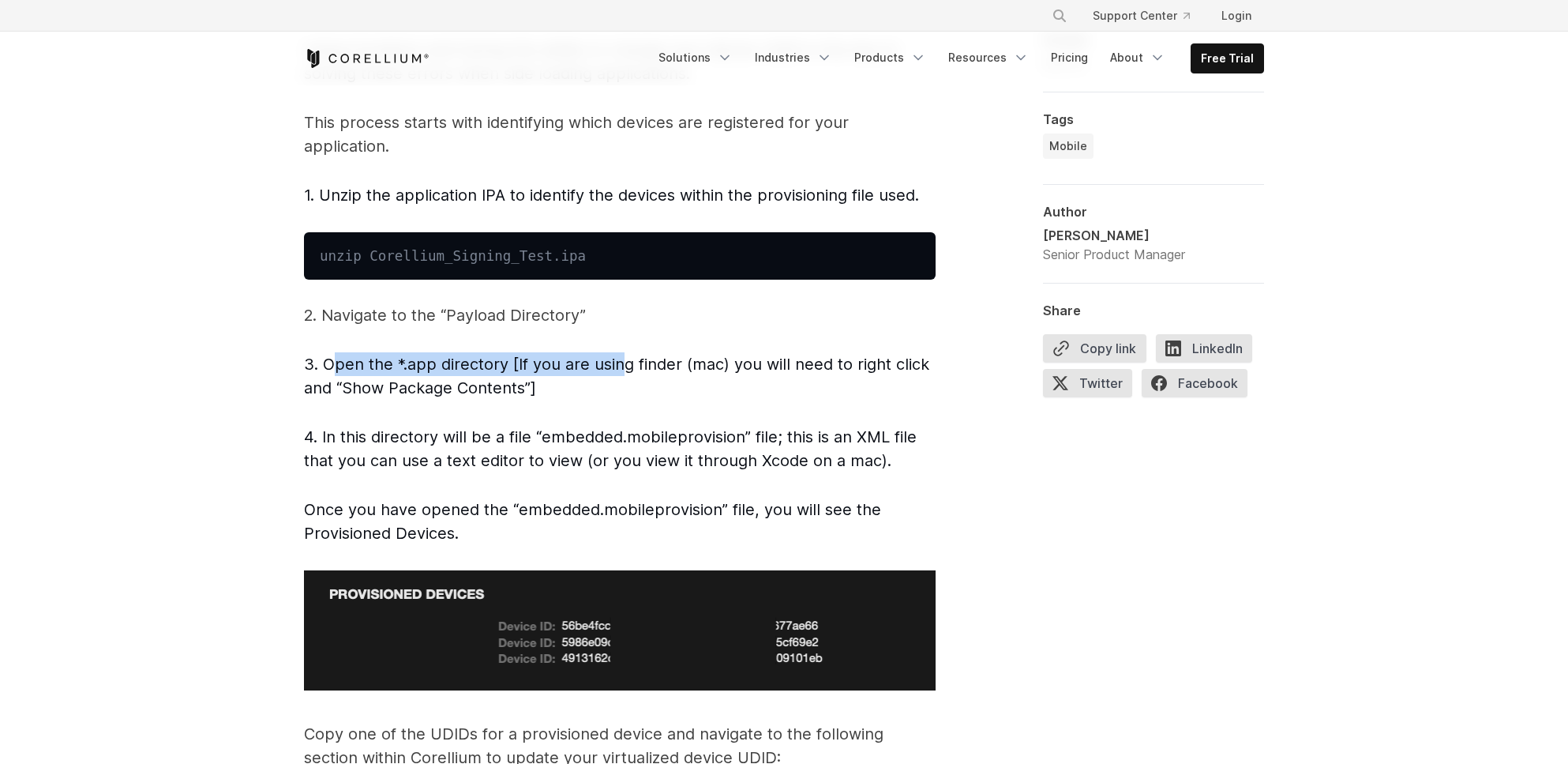
drag, startPoint x: 396, startPoint y: 373, endPoint x: 622, endPoint y: 359, distance: 226.4
click at [622, 359] on span "3. Open the *.app directory [If you are using finder (mac) you will need to rig…" at bounding box center [616, 375] width 625 height 43
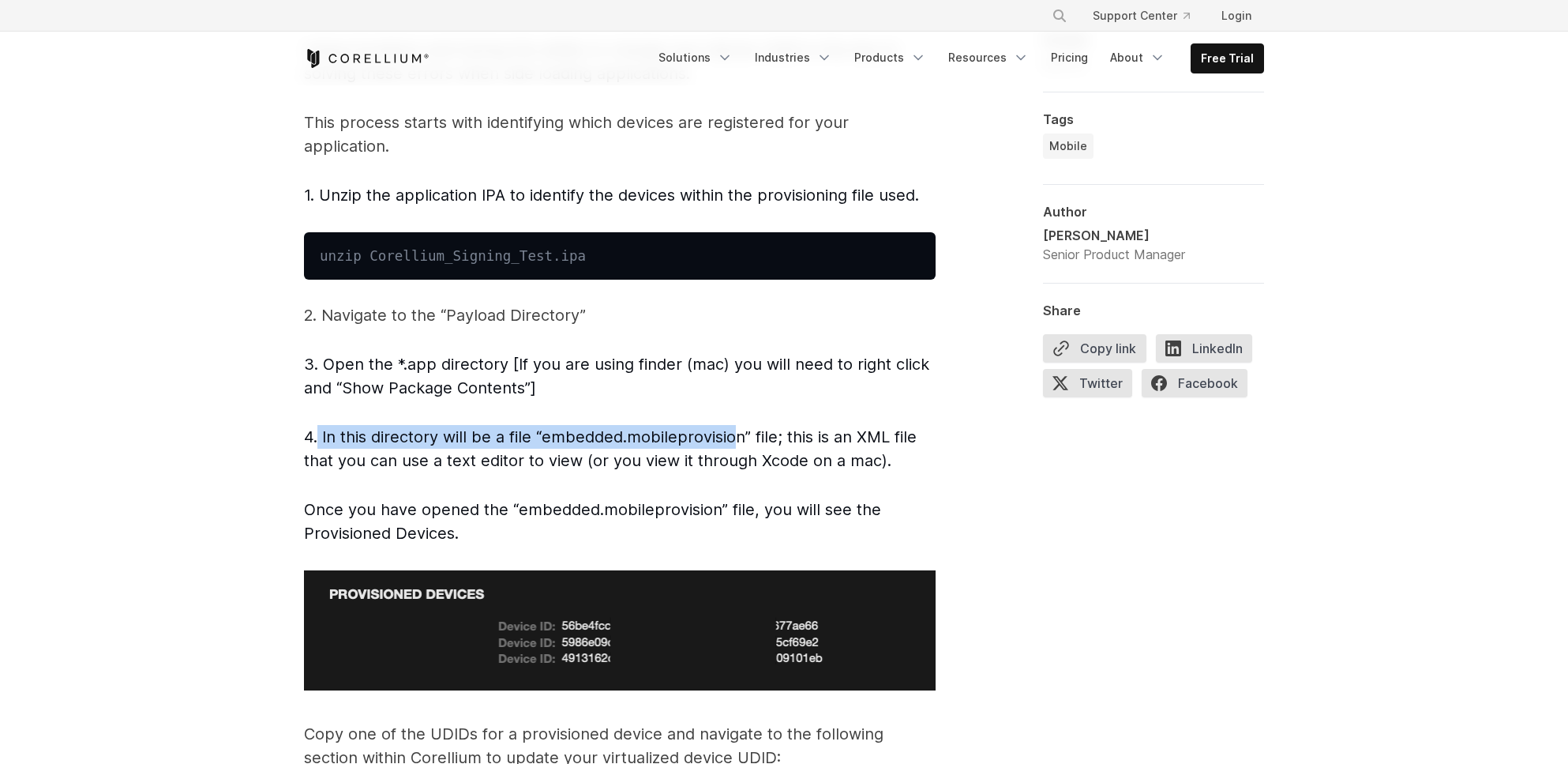
drag, startPoint x: 316, startPoint y: 419, endPoint x: 735, endPoint y: 432, distance: 419.2
click at [735, 432] on span "Introduction — iOS security testing woes Want to sideload your iOS application …" at bounding box center [620, 2] width 632 height 3347
click at [734, 432] on span "4. In this directory will be a file “embedded.mobileprovision” file; this is an…" at bounding box center [610, 449] width 613 height 43
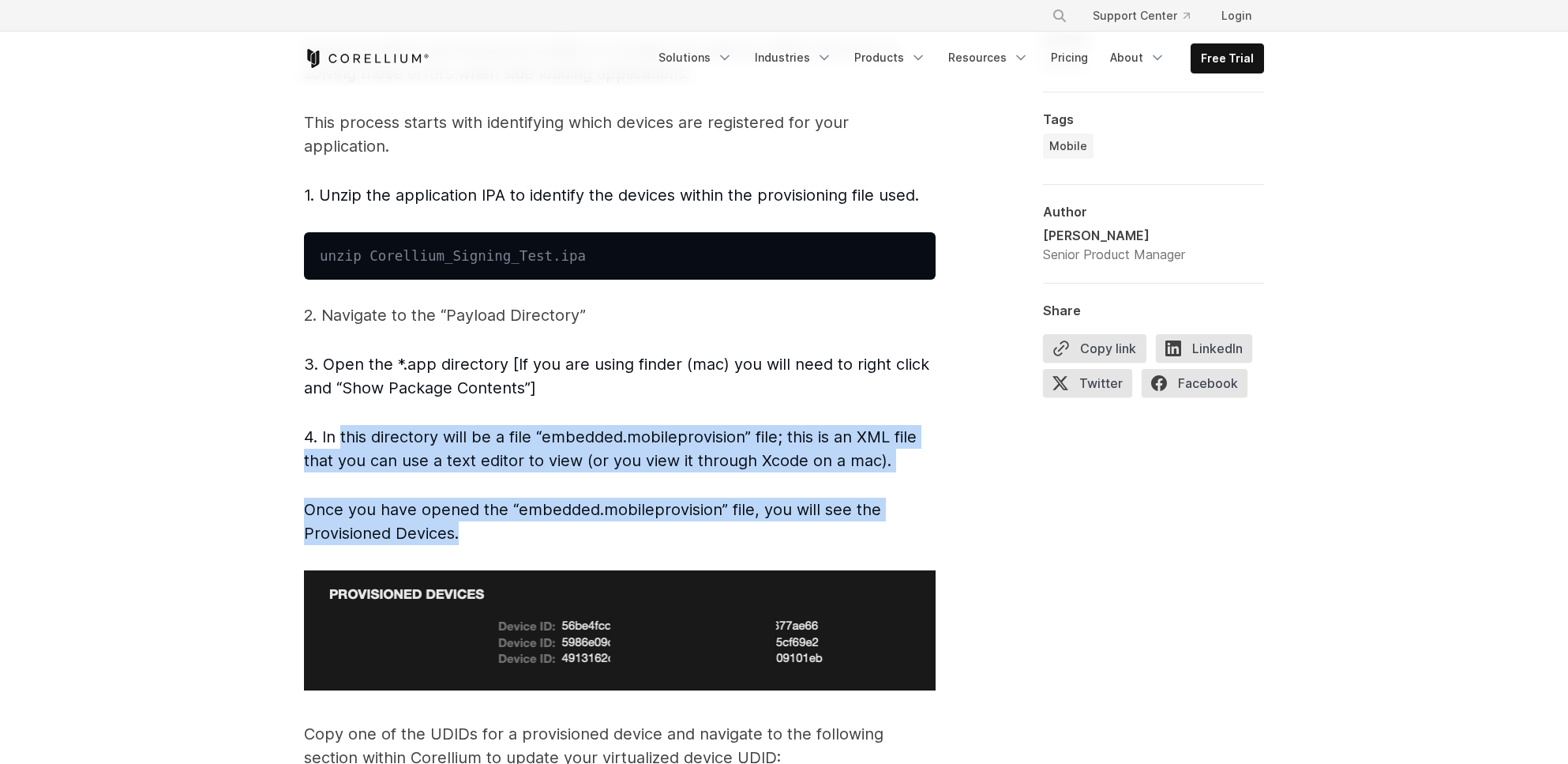
drag, startPoint x: 341, startPoint y: 439, endPoint x: 566, endPoint y: 530, distance: 242.7
click at [566, 530] on span "Introduction — iOS security testing woes Want to sideload your iOS application …" at bounding box center [620, 2] width 632 height 3347
click at [566, 530] on p "Once you have opened the “embedded.mobileprovision” file, you will see the Prov…" at bounding box center [620, 522] width 632 height 48
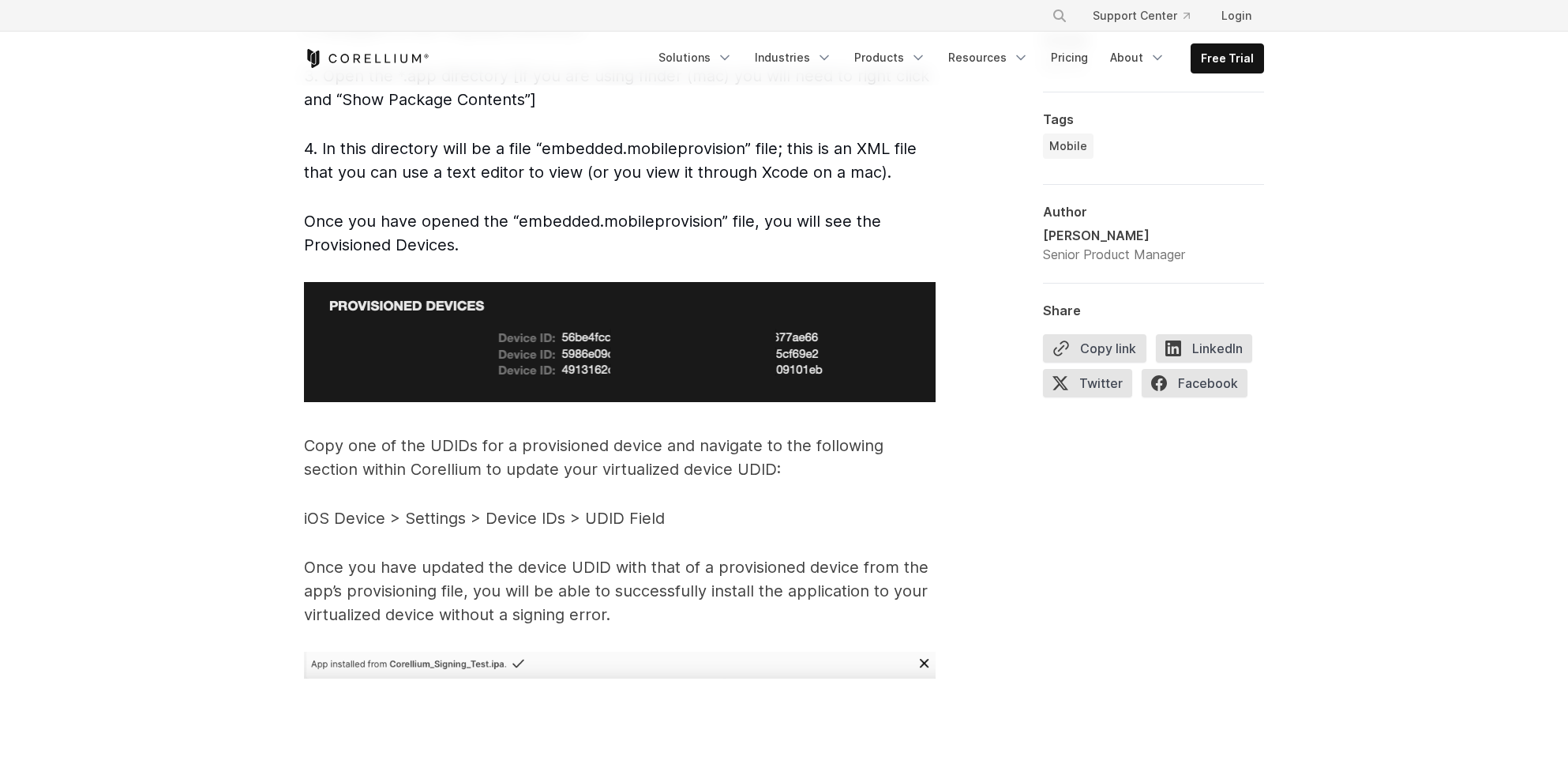
scroll to position [2924, 0]
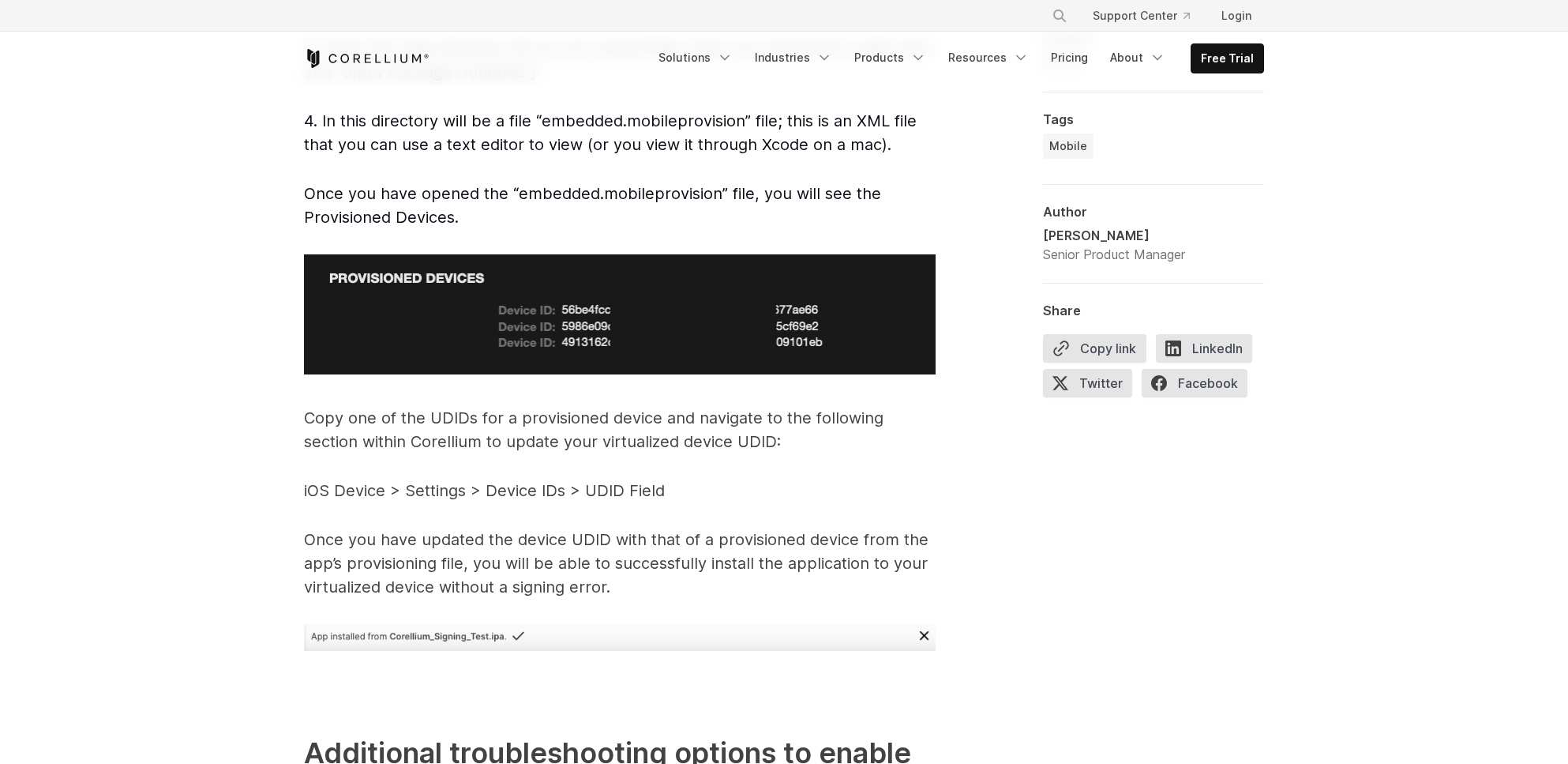
drag, startPoint x: 174, startPoint y: 170, endPoint x: 242, endPoint y: 131, distance: 78.4
